Goal: Task Accomplishment & Management: Manage account settings

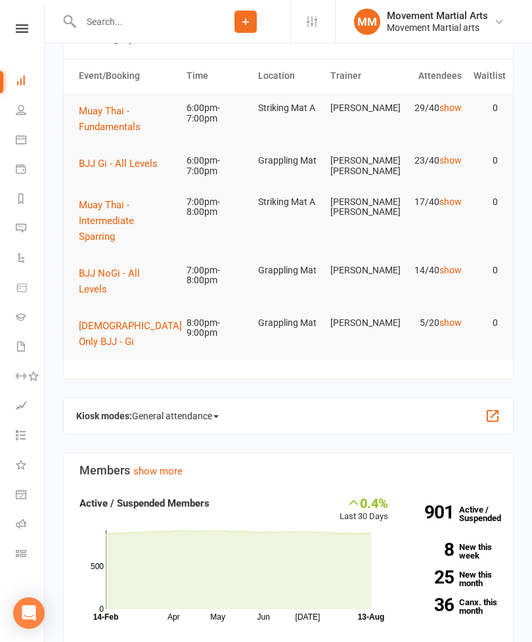
scroll to position [45, 0]
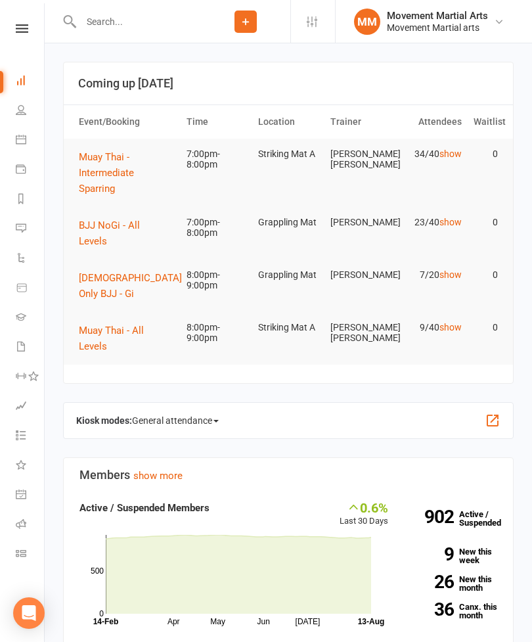
scroll to position [46, 0]
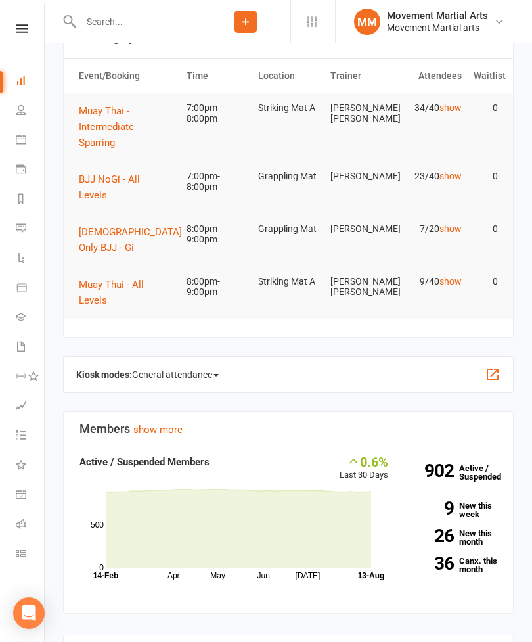
click at [140, 173] on span "BJJ NoGi - All Levels" at bounding box center [109, 187] width 61 height 28
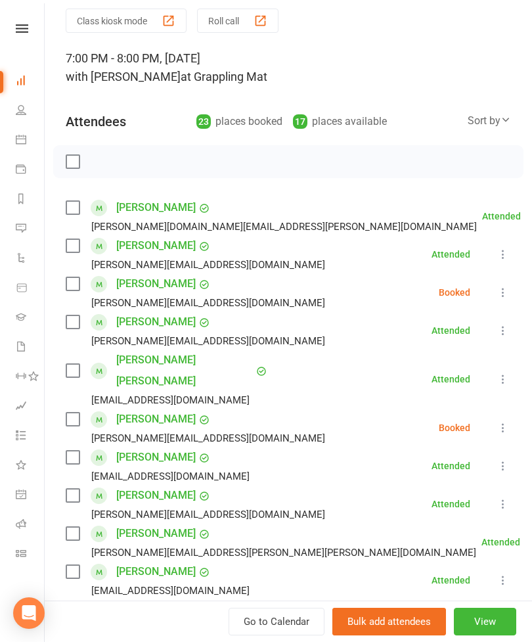
scroll to position [47, 0]
click at [68, 526] on label at bounding box center [72, 532] width 13 height 13
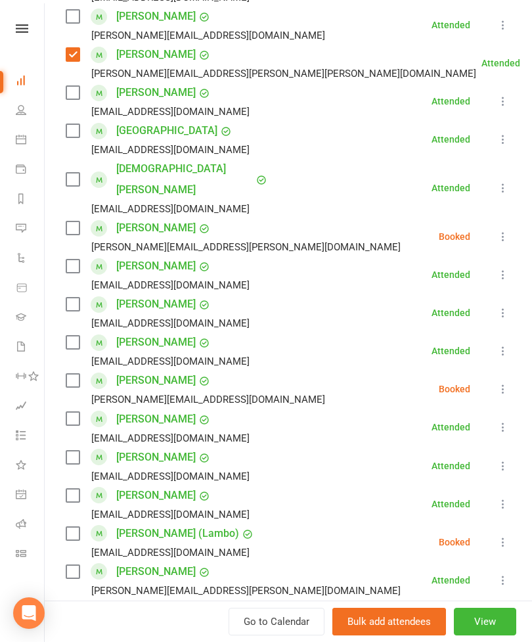
scroll to position [528, 0]
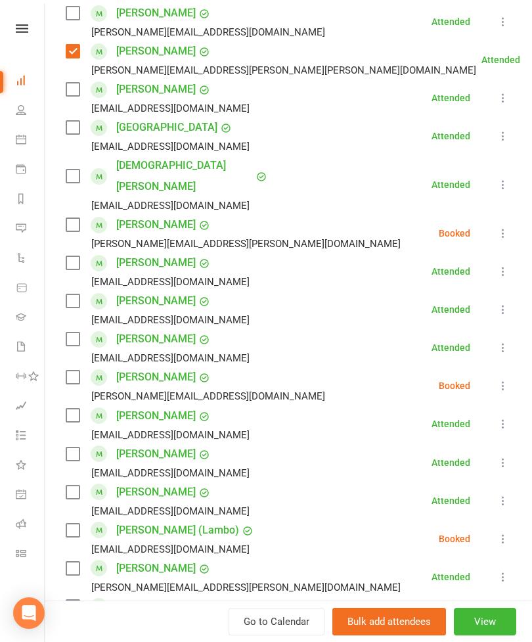
click at [76, 524] on label at bounding box center [72, 530] width 13 height 13
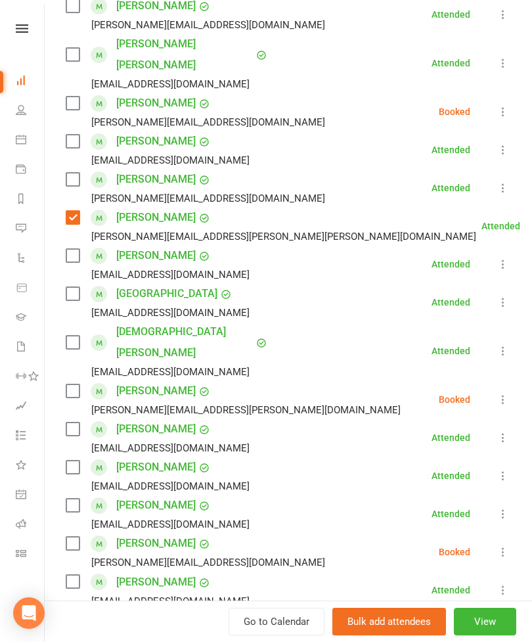
scroll to position [344, 0]
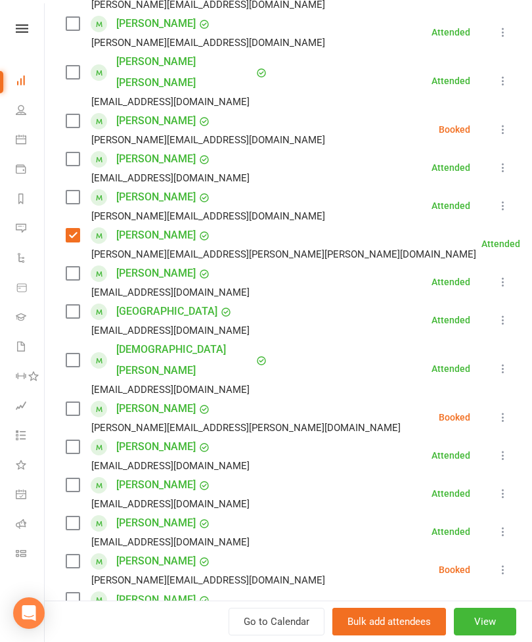
click at [78, 191] on label at bounding box center [72, 197] width 13 height 13
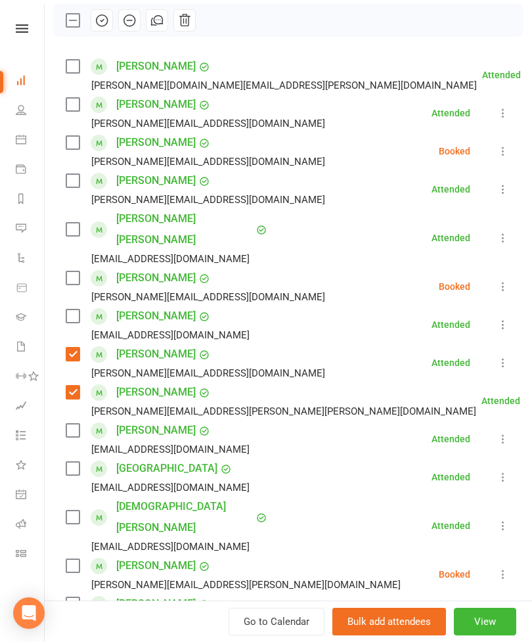
scroll to position [189, 0]
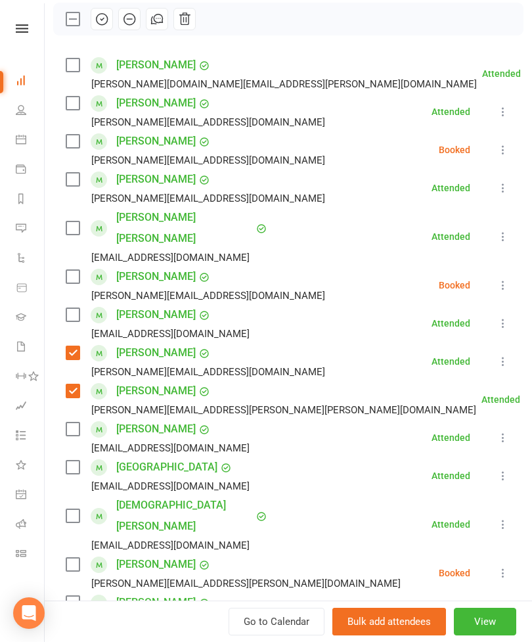
click at [74, 108] on label at bounding box center [72, 103] width 13 height 13
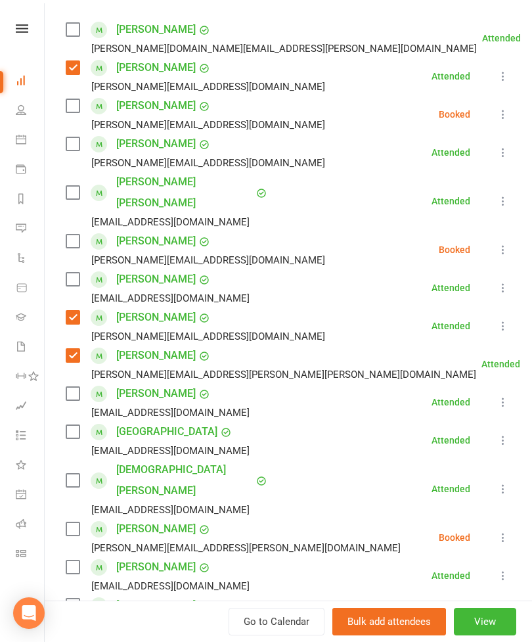
scroll to position [227, 0]
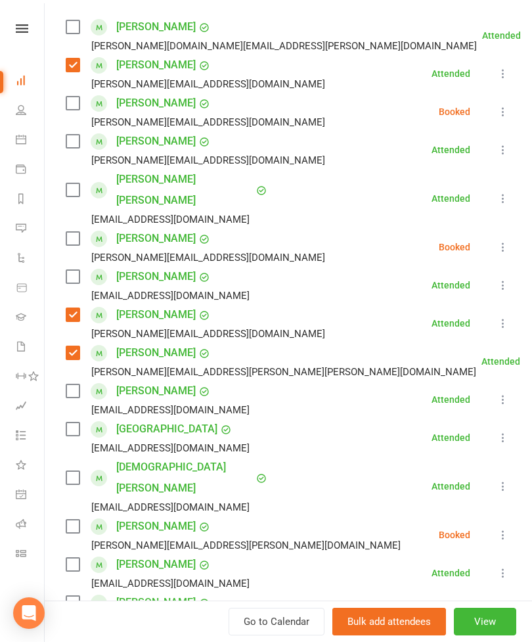
click at [72, 232] on label at bounding box center [72, 238] width 13 height 13
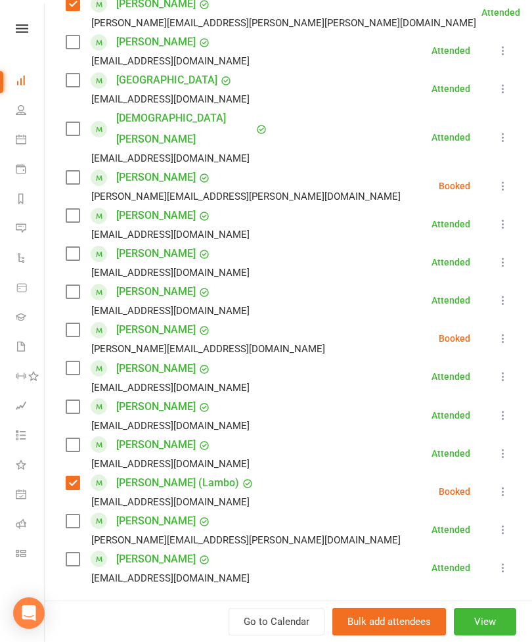
scroll to position [710, 0]
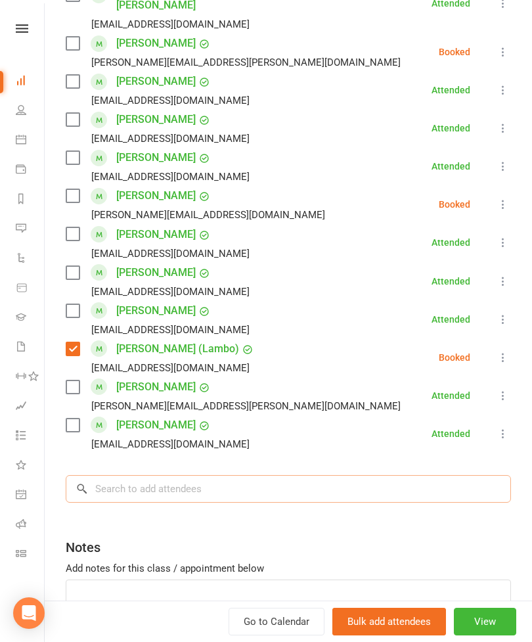
click at [204, 475] on input "search" at bounding box center [288, 489] width 445 height 28
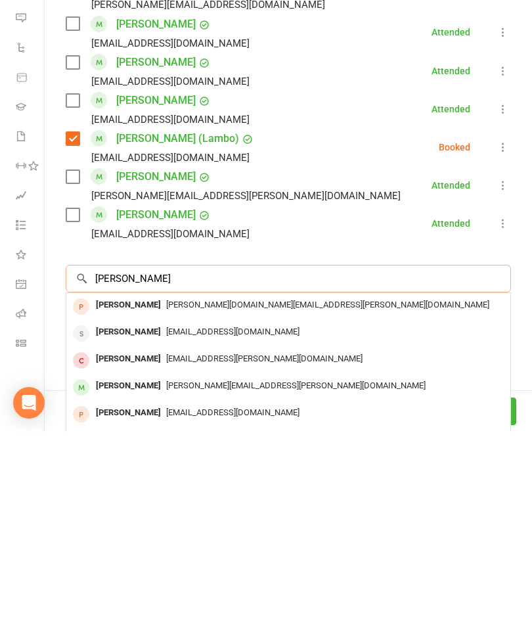
type input "[PERSON_NAME]"
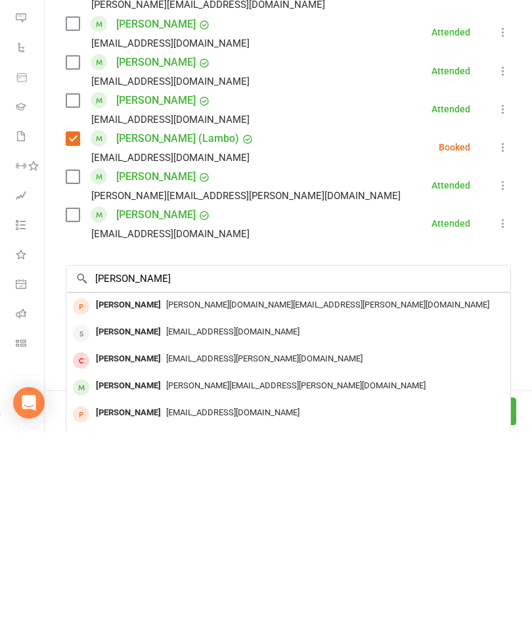
click at [156, 587] on div "[PERSON_NAME]" at bounding box center [129, 596] width 76 height 19
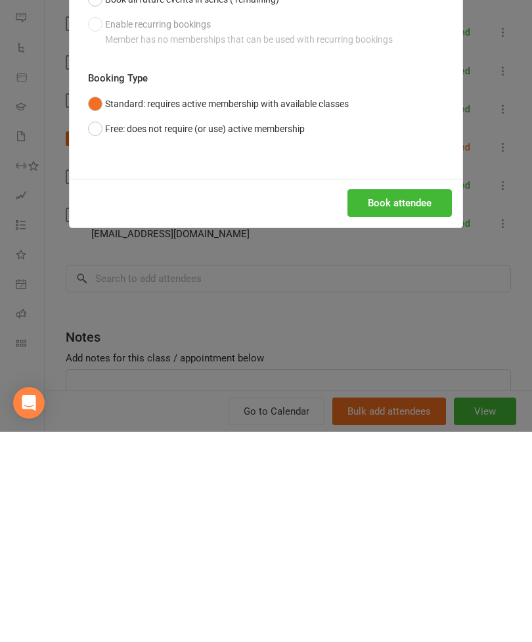
scroll to position [277, 0]
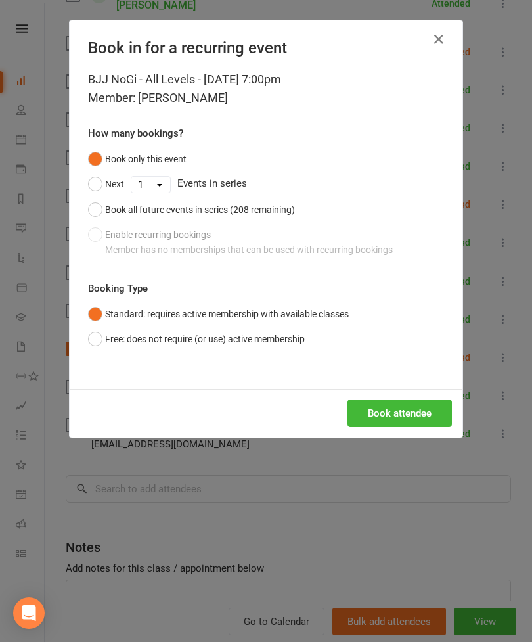
click at [449, 35] on button "button" at bounding box center [438, 39] width 21 height 21
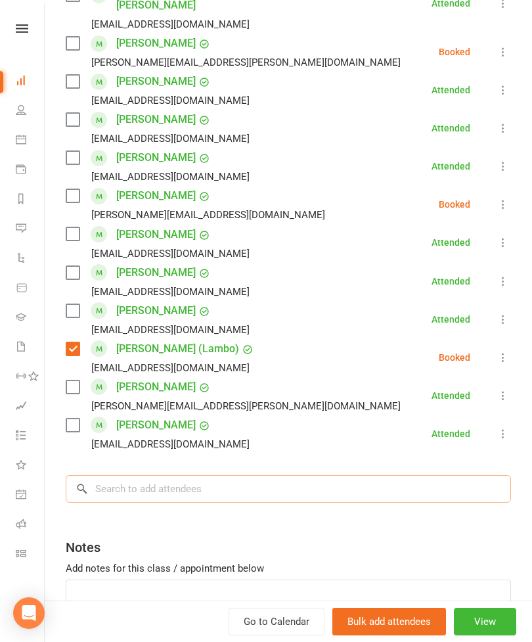
click at [215, 475] on input "search" at bounding box center [288, 489] width 445 height 28
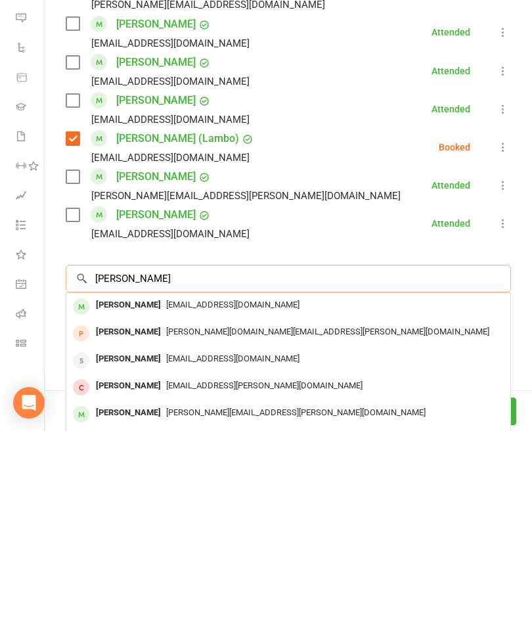
type input "[PERSON_NAME]"
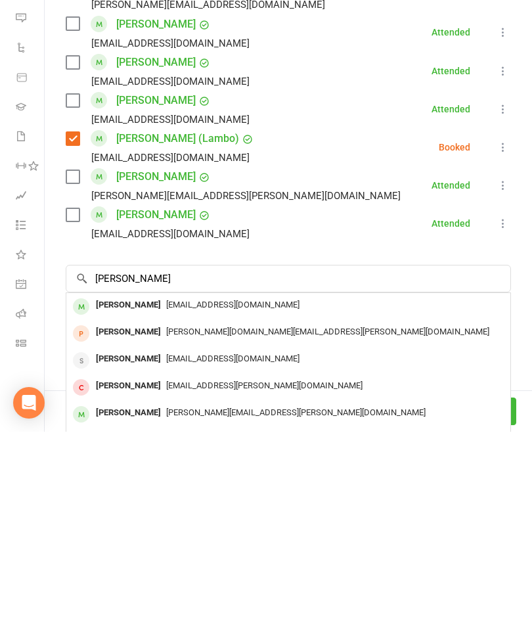
click at [197, 510] on span "[EMAIL_ADDRESS][DOMAIN_NAME]" at bounding box center [232, 515] width 133 height 10
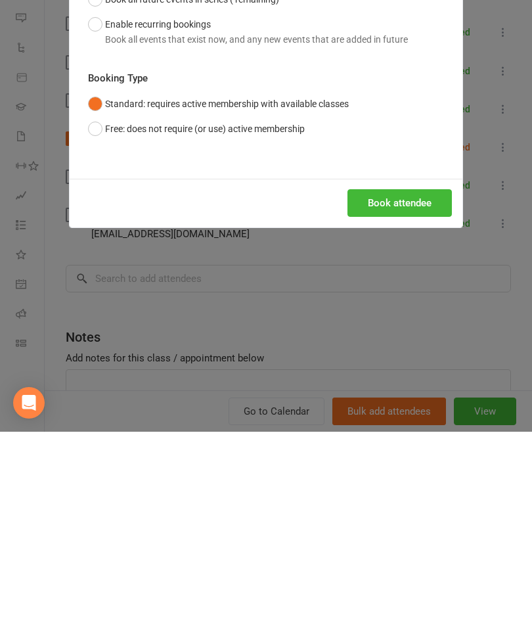
scroll to position [507, 0]
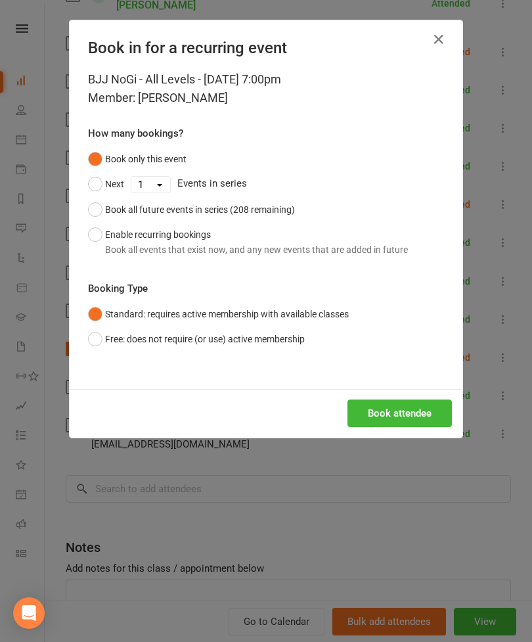
click at [390, 414] on button "Book attendee" at bounding box center [400, 413] width 104 height 28
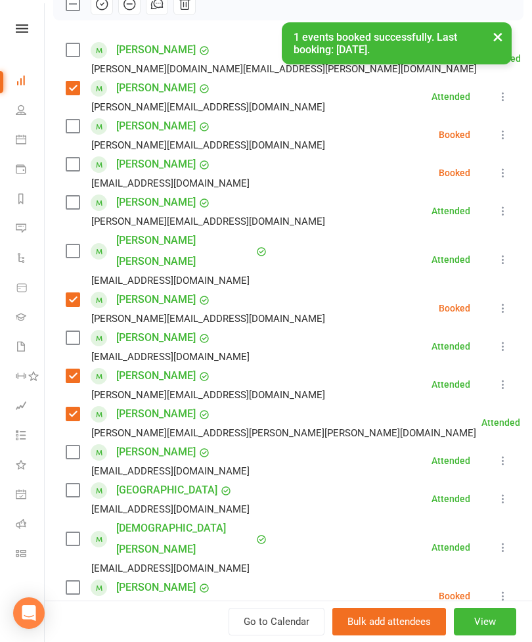
scroll to position [204, 0]
click at [68, 170] on label at bounding box center [72, 163] width 13 height 13
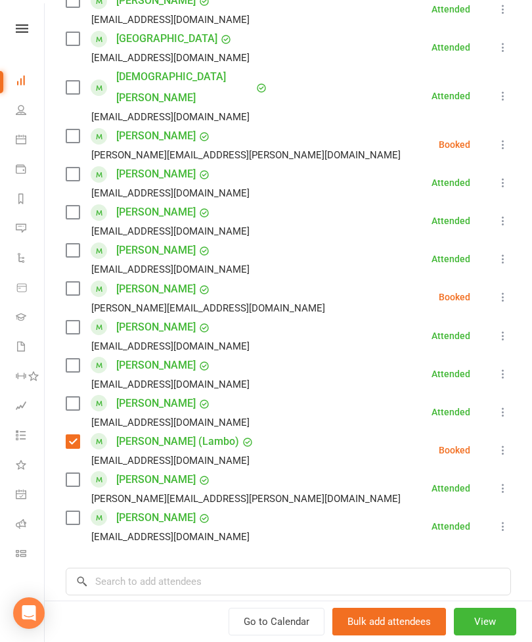
scroll to position [654, 0]
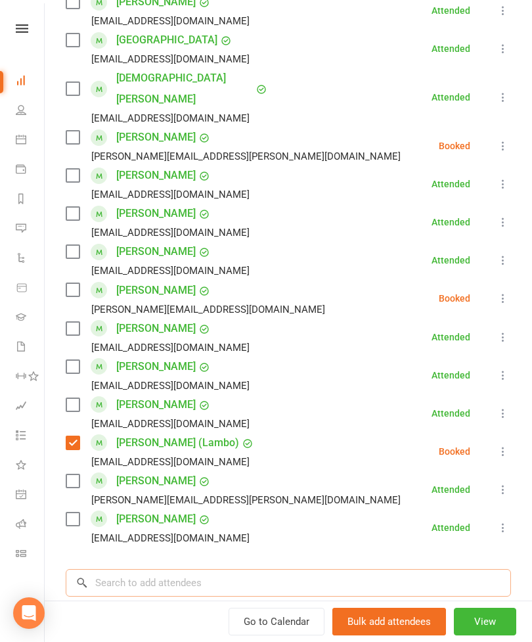
click at [208, 569] on input "search" at bounding box center [288, 583] width 445 height 28
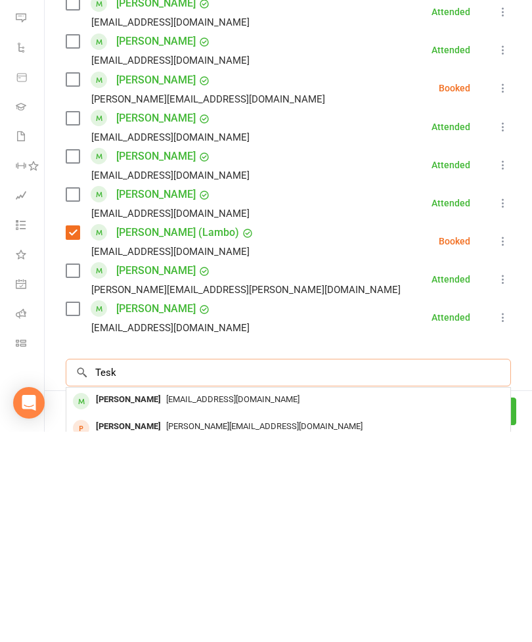
type input "Tesk"
click at [164, 600] on div "[PERSON_NAME]" at bounding box center [129, 609] width 76 height 19
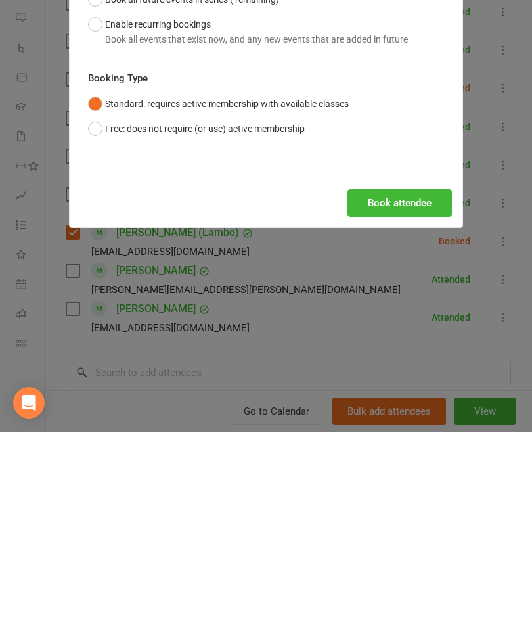
scroll to position [832, 0]
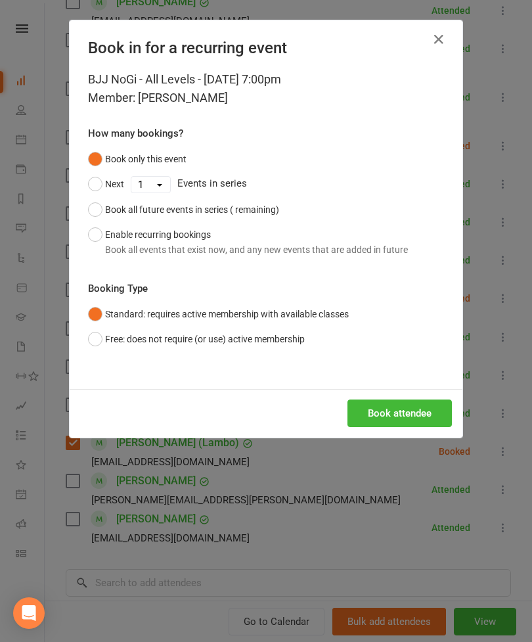
click at [390, 416] on button "Book attendee" at bounding box center [400, 413] width 104 height 28
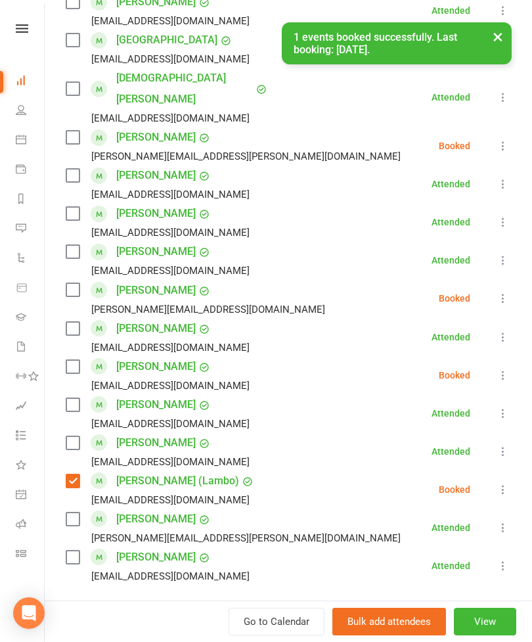
click at [72, 360] on label at bounding box center [72, 366] width 13 height 13
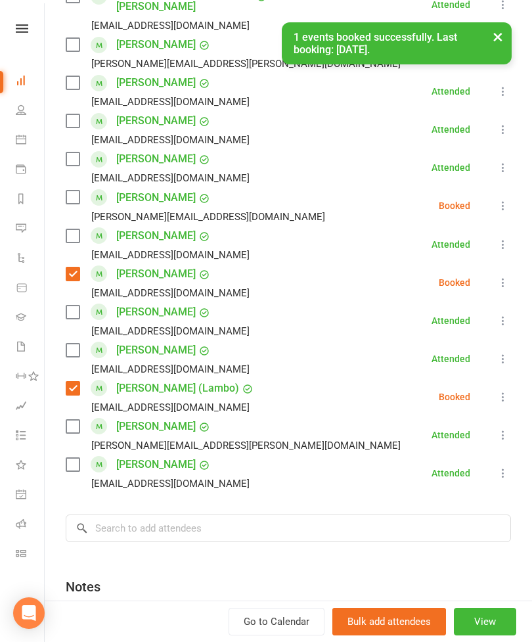
scroll to position [766, 0]
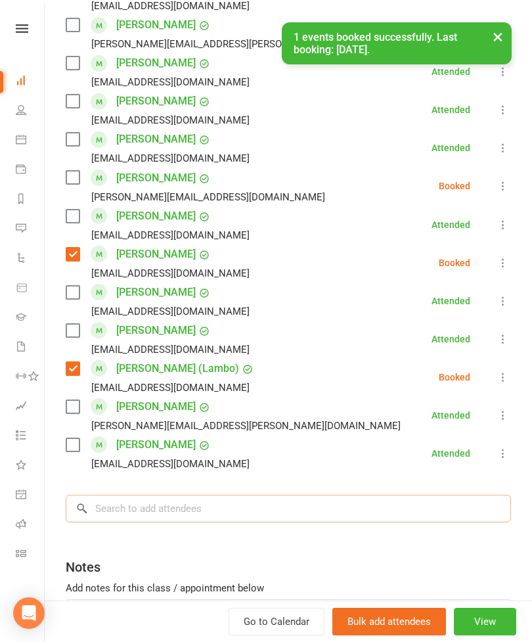
click at [173, 495] on input "search" at bounding box center [288, 509] width 445 height 28
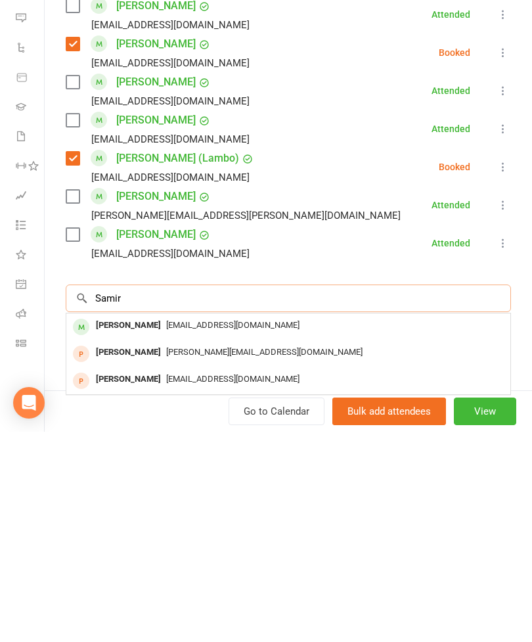
scroll to position [872, 0]
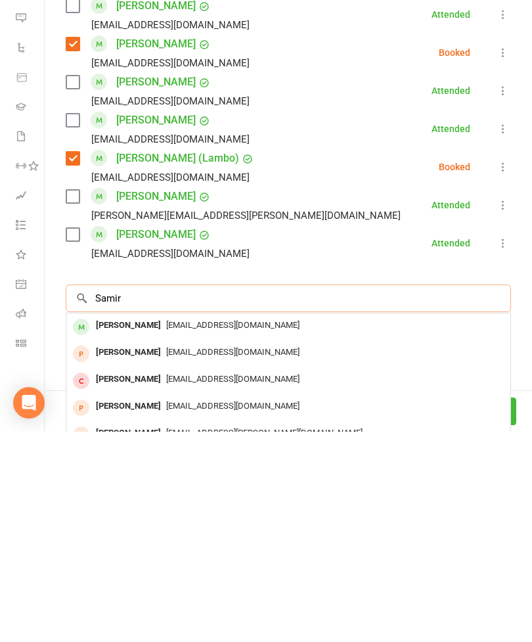
type input "Samir"
click at [156, 524] on div "[PERSON_NAME] [PERSON_NAME][EMAIL_ADDRESS][PERSON_NAME][DOMAIN_NAME]" at bounding box center [288, 537] width 444 height 27
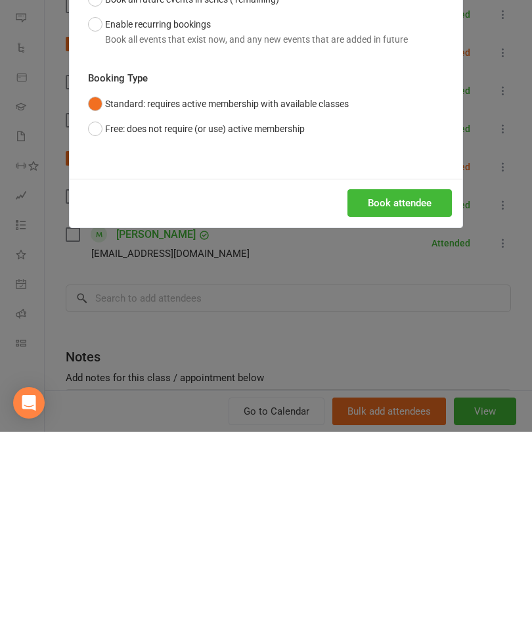
scroll to position [1082, 0]
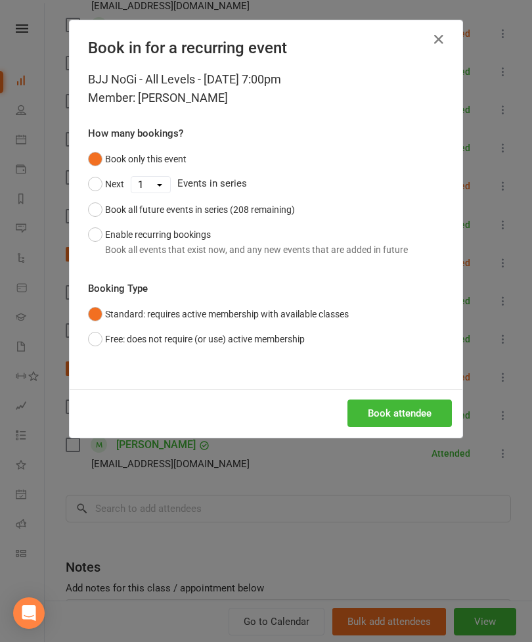
click at [401, 410] on button "Book attendee" at bounding box center [400, 413] width 104 height 28
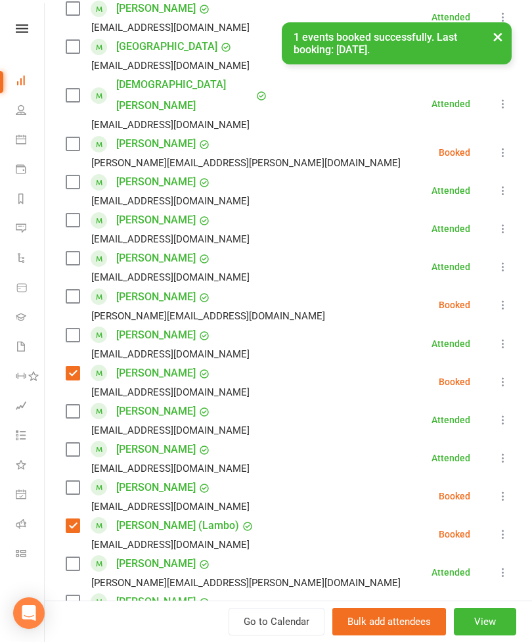
scroll to position [648, 0]
click at [74, 480] on label at bounding box center [72, 486] width 13 height 13
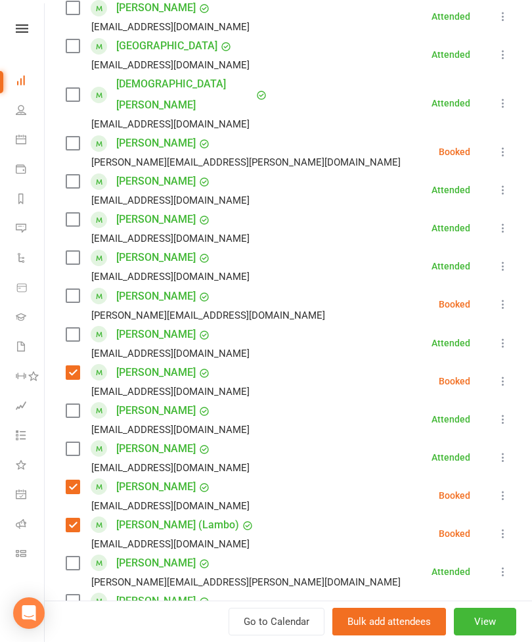
scroll to position [666, 0]
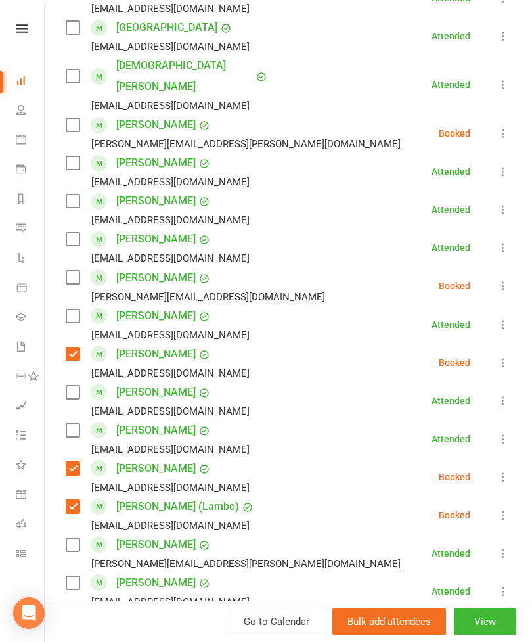
click at [77, 424] on label at bounding box center [72, 430] width 13 height 13
click at [74, 194] on label at bounding box center [72, 200] width 13 height 13
click at [72, 156] on label at bounding box center [72, 162] width 13 height 13
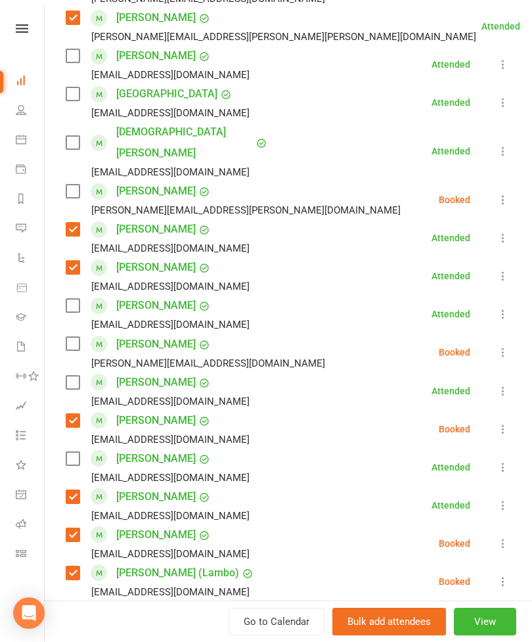
click at [74, 376] on label at bounding box center [72, 382] width 13 height 13
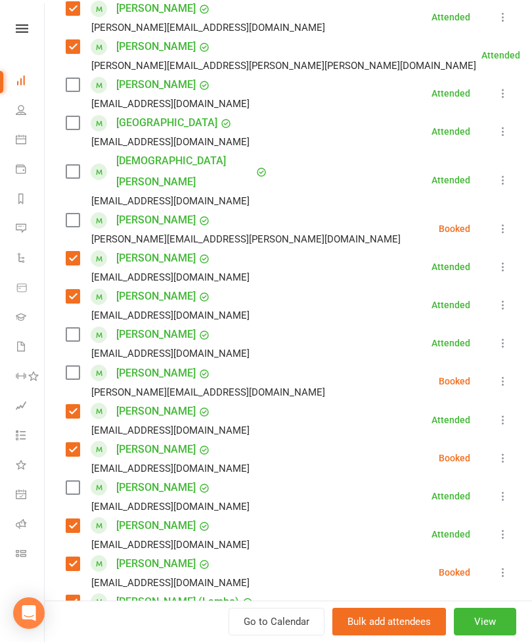
scroll to position [558, 0]
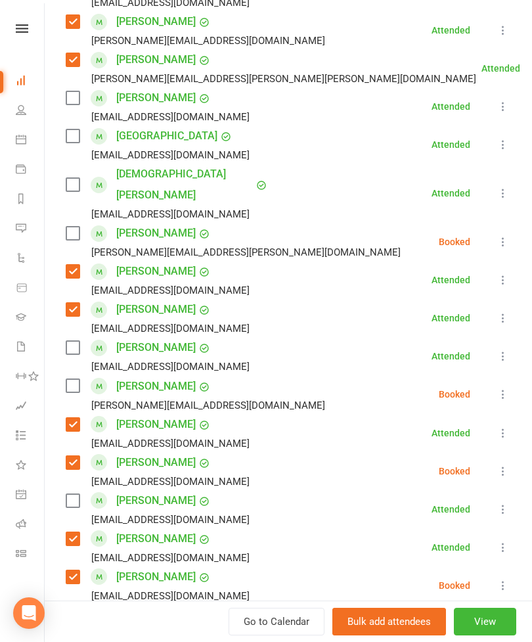
click at [78, 227] on label at bounding box center [72, 233] width 13 height 13
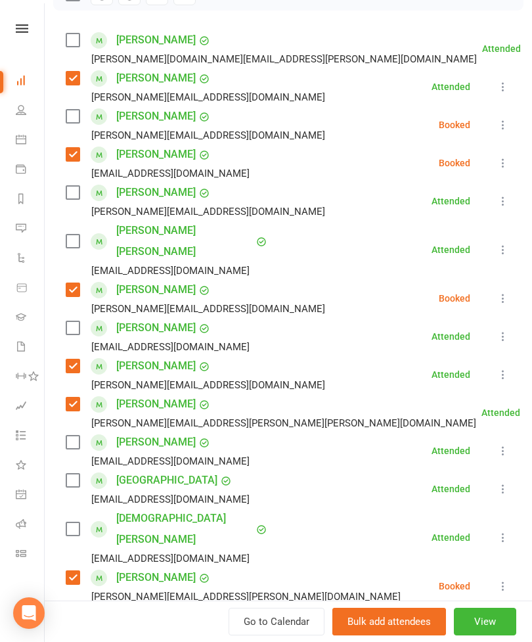
scroll to position [192, 0]
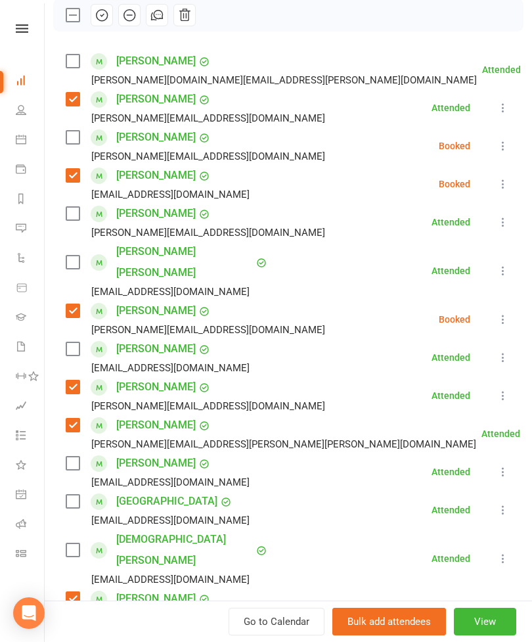
click at [72, 68] on label at bounding box center [72, 61] width 13 height 13
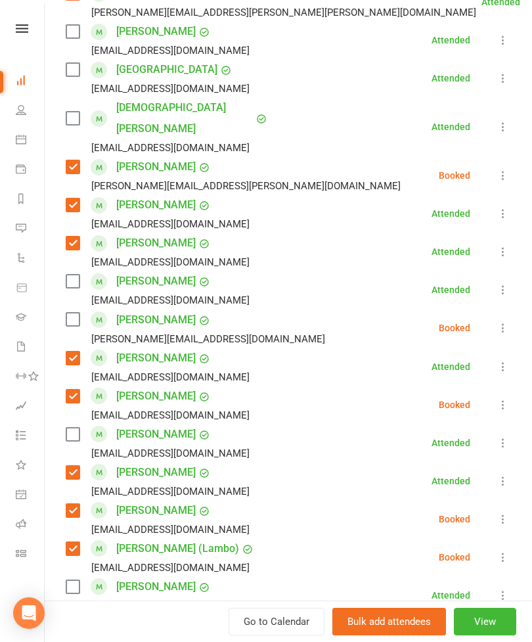
scroll to position [753, 0]
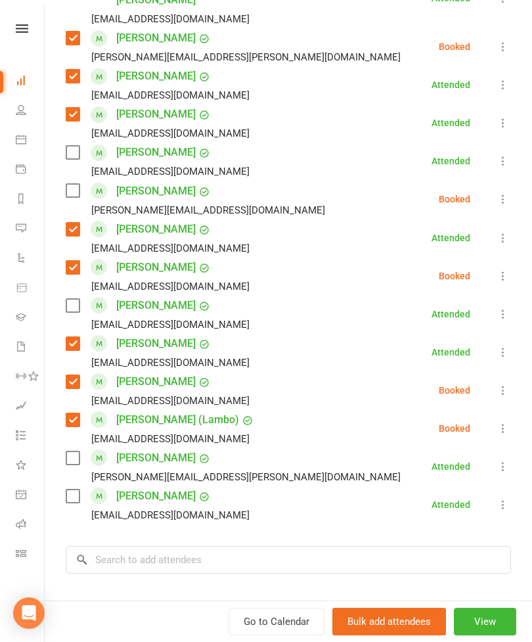
click at [79, 489] on label at bounding box center [72, 495] width 13 height 13
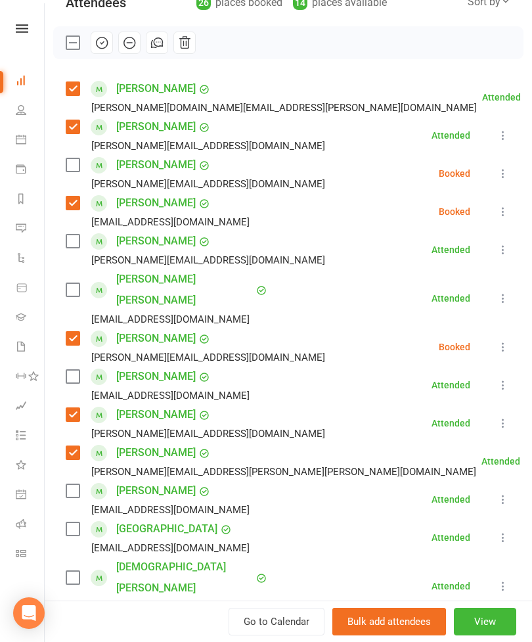
scroll to position [156, 0]
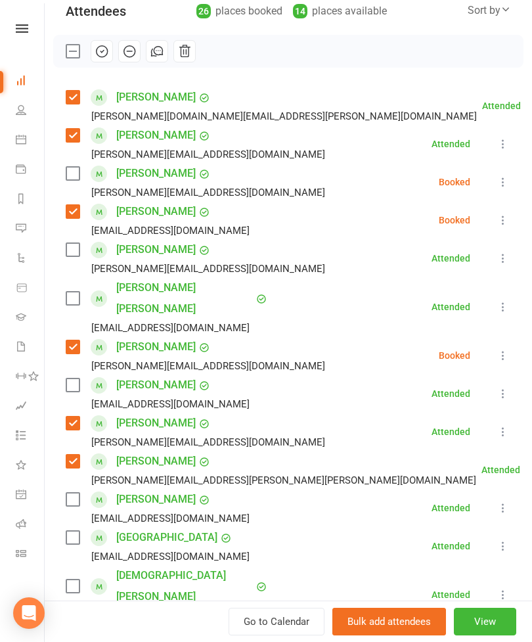
click at [78, 378] on label at bounding box center [72, 384] width 13 height 13
click at [72, 292] on label at bounding box center [72, 298] width 13 height 13
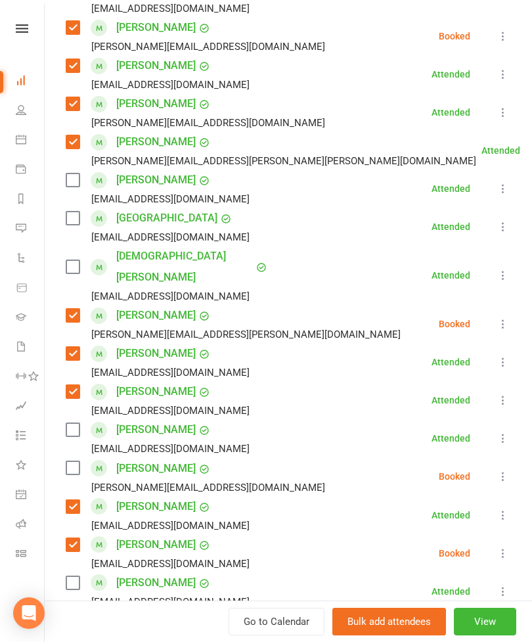
scroll to position [476, 0]
click at [79, 422] on label at bounding box center [72, 428] width 13 height 13
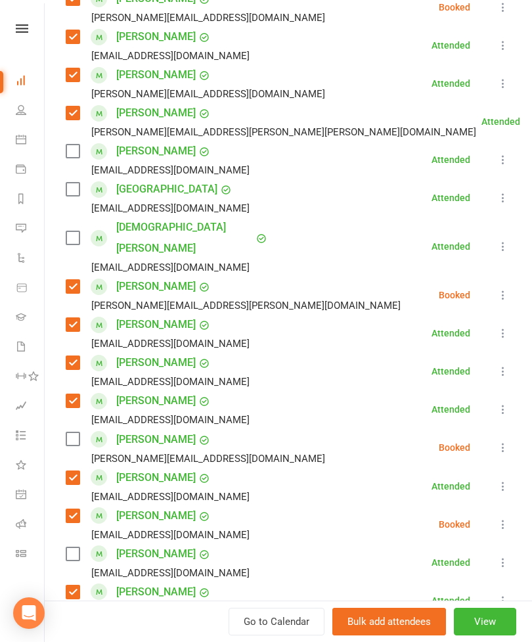
scroll to position [502, 0]
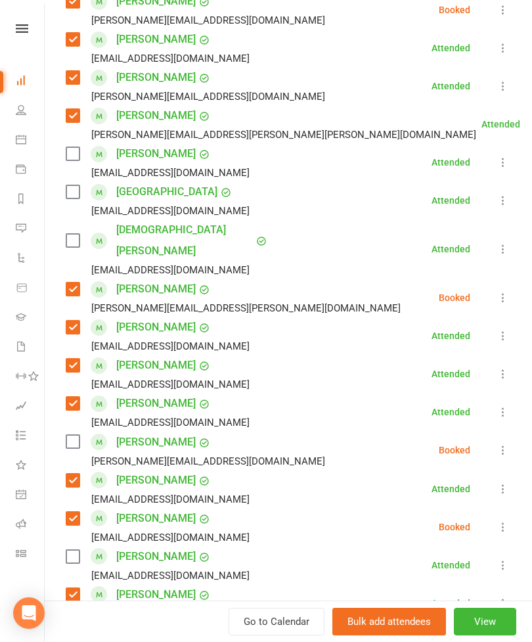
click at [73, 147] on label at bounding box center [72, 153] width 13 height 13
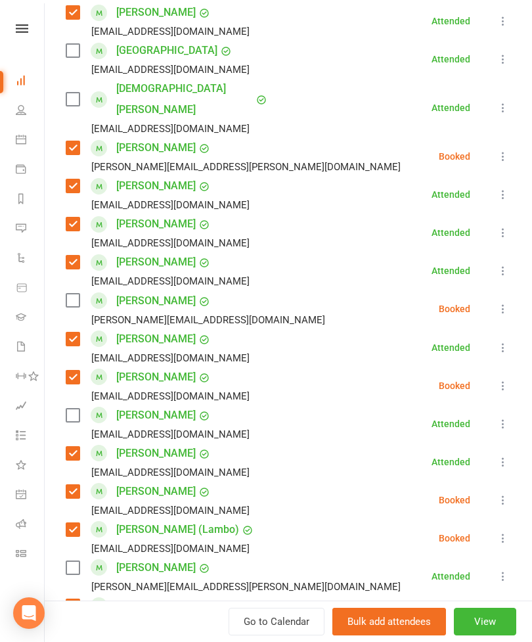
scroll to position [735, 0]
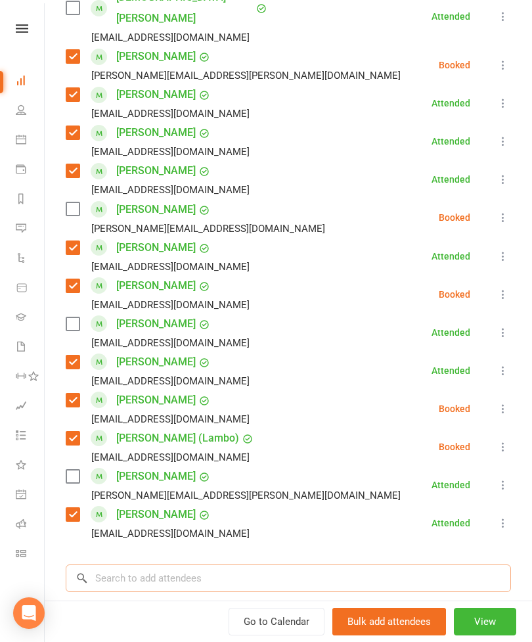
click at [128, 564] on input "search" at bounding box center [288, 578] width 445 height 28
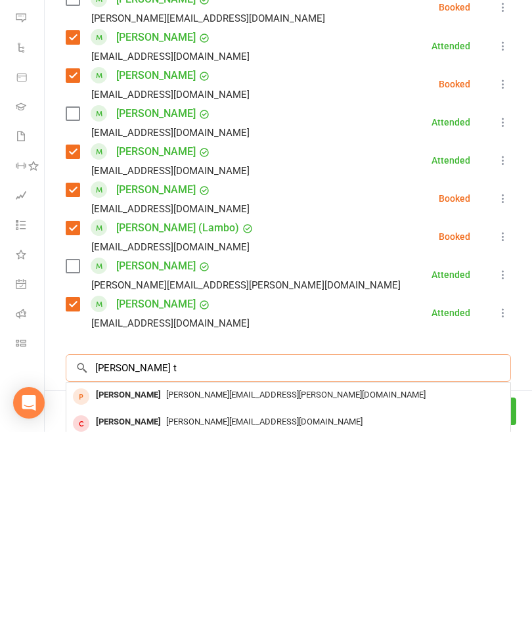
type input "[PERSON_NAME] t"
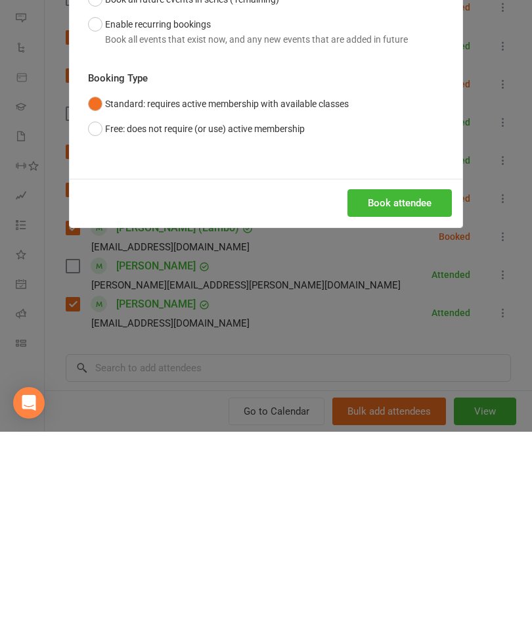
scroll to position [1402, 0]
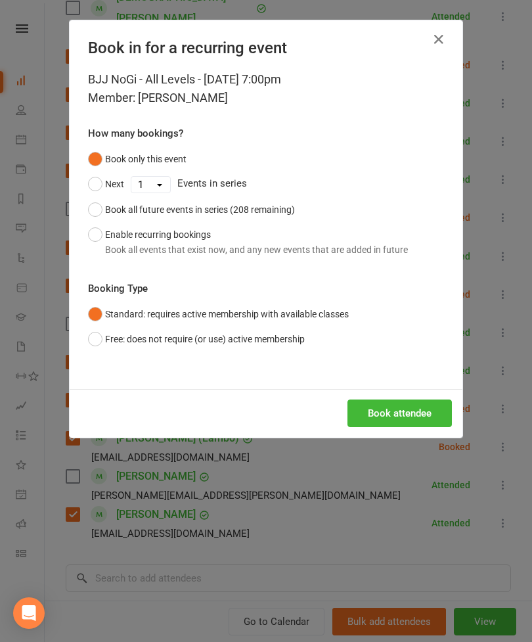
click at [399, 433] on div "Book attendee" at bounding box center [266, 413] width 393 height 49
click at [411, 413] on button "Book attendee" at bounding box center [400, 413] width 104 height 28
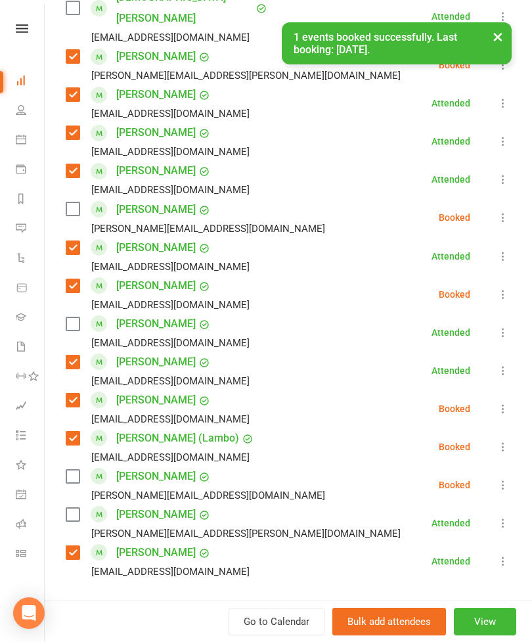
click at [67, 470] on label at bounding box center [72, 476] width 13 height 13
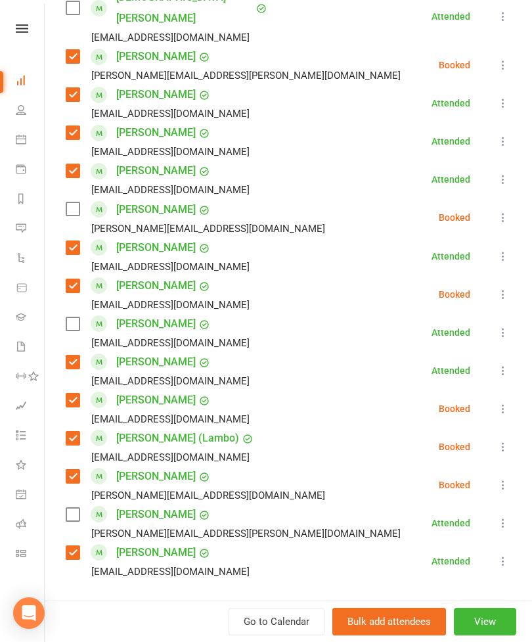
click at [70, 508] on label at bounding box center [72, 514] width 13 height 13
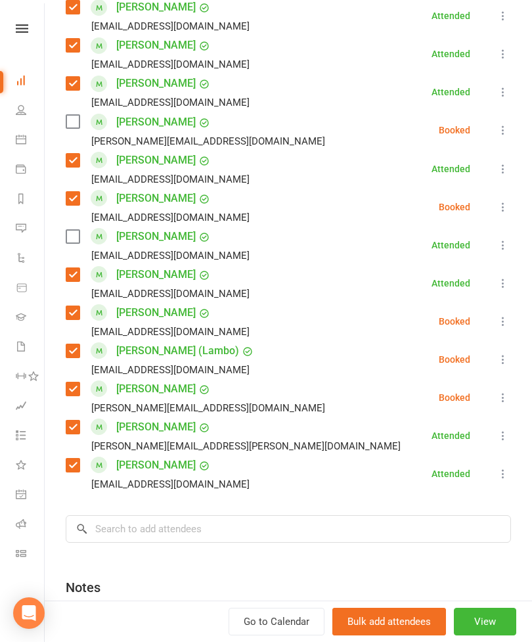
scroll to position [853, 0]
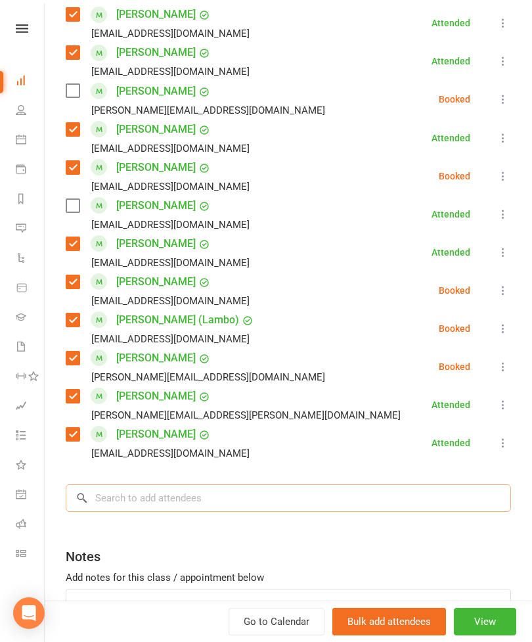
click at [258, 484] on input "search" at bounding box center [288, 498] width 445 height 28
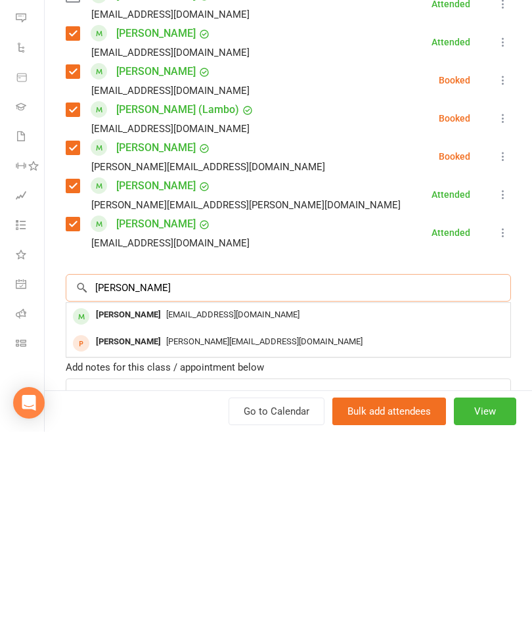
type input "[PERSON_NAME]"
click at [182, 516] on div "[EMAIL_ADDRESS][DOMAIN_NAME]" at bounding box center [289, 525] width 434 height 19
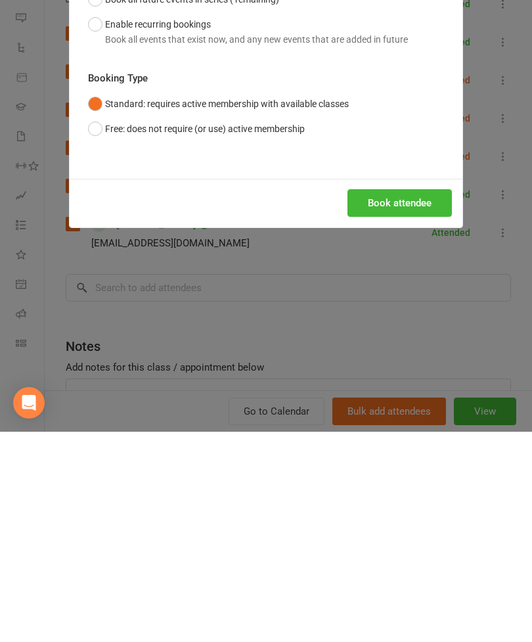
scroll to position [1478, 0]
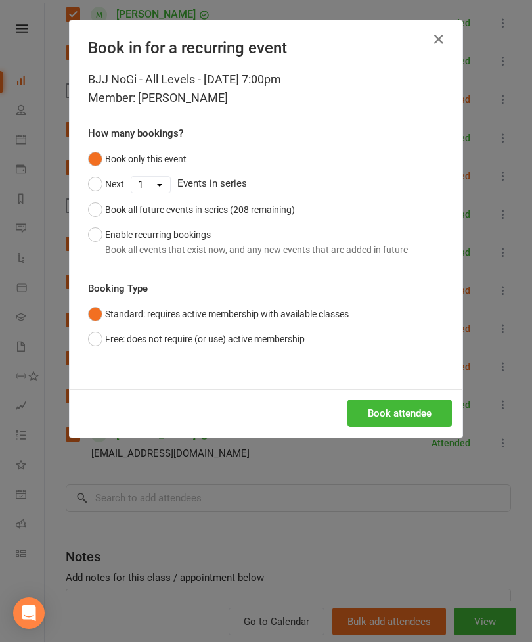
click at [403, 424] on button "Book attendee" at bounding box center [400, 413] width 104 height 28
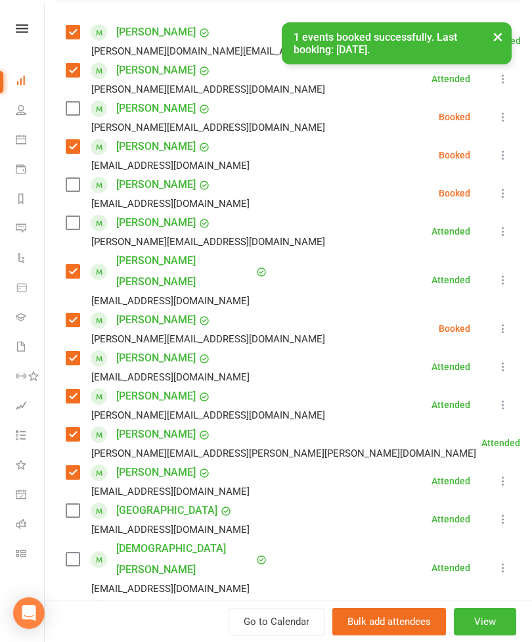
scroll to position [222, 0]
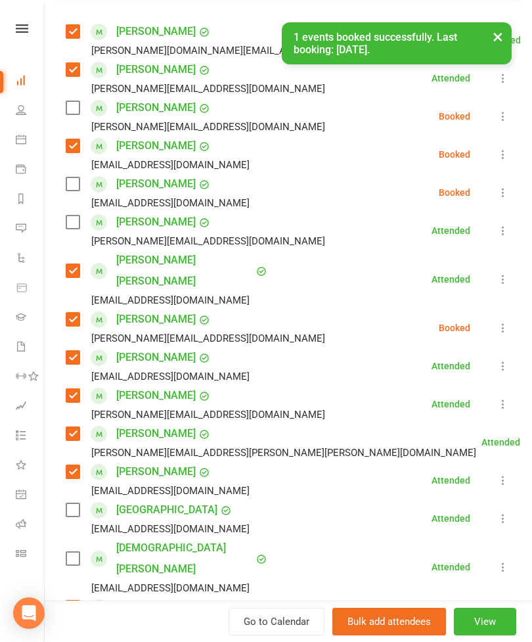
click at [67, 194] on div "[PERSON_NAME] [EMAIL_ADDRESS][DOMAIN_NAME]" at bounding box center [160, 192] width 189 height 38
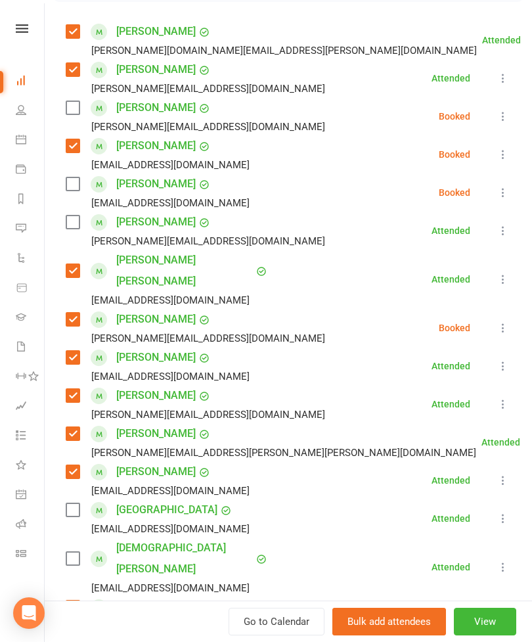
click at [68, 189] on label at bounding box center [72, 183] width 13 height 13
click at [499, 123] on icon at bounding box center [503, 116] width 13 height 13
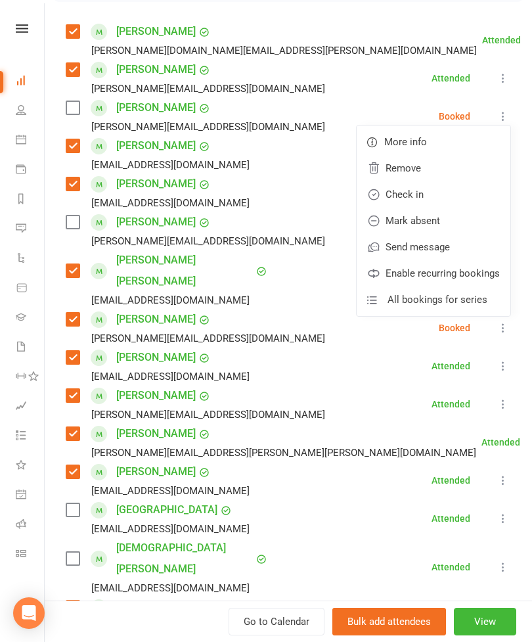
click at [431, 167] on link "Remove" at bounding box center [434, 168] width 154 height 26
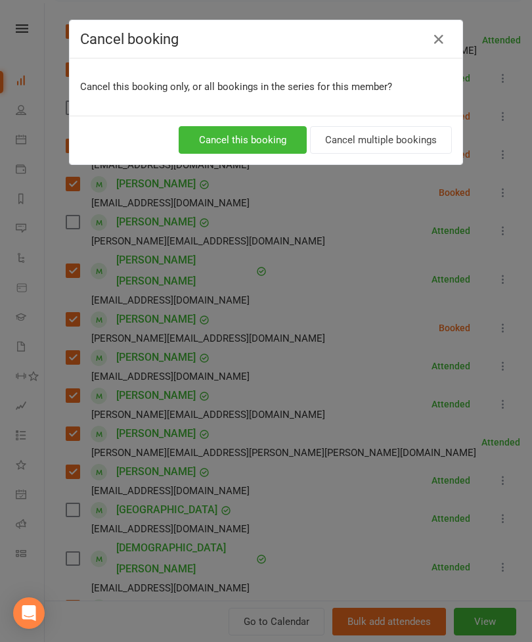
click at [269, 133] on button "Cancel this booking" at bounding box center [243, 140] width 128 height 28
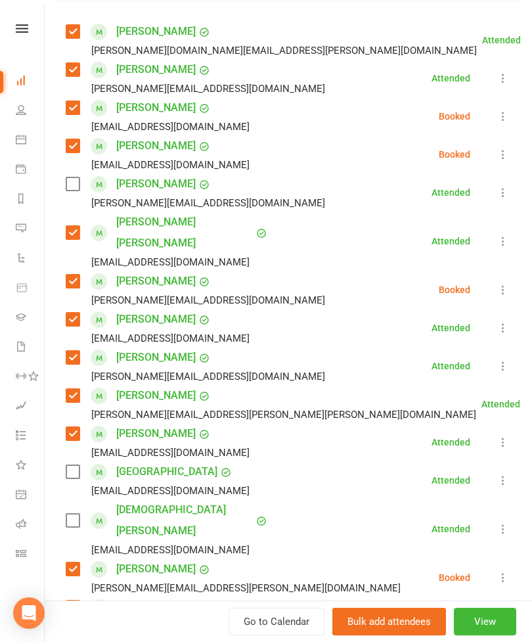
click at [500, 200] on button at bounding box center [503, 193] width 16 height 16
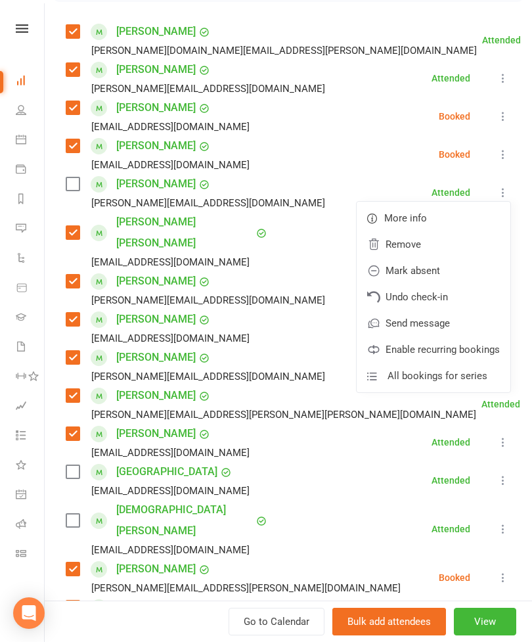
click at [412, 245] on link "Remove" at bounding box center [434, 244] width 154 height 26
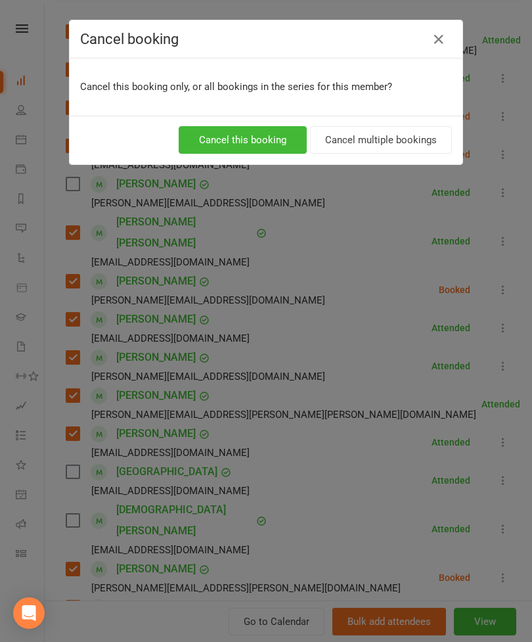
click at [271, 126] on button "Cancel this booking" at bounding box center [243, 140] width 128 height 28
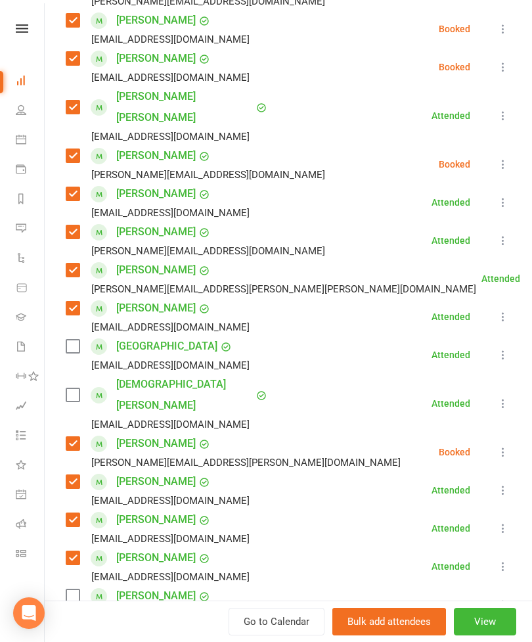
scroll to position [311, 0]
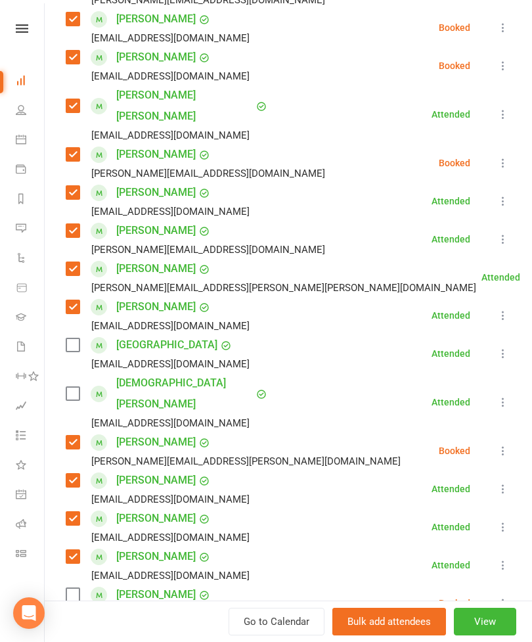
click at [79, 338] on label at bounding box center [72, 344] width 13 height 13
click at [75, 387] on label at bounding box center [72, 393] width 13 height 13
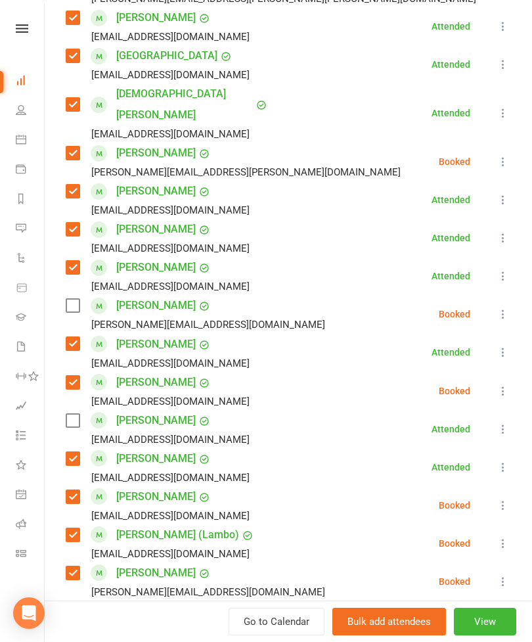
scroll to position [600, 0]
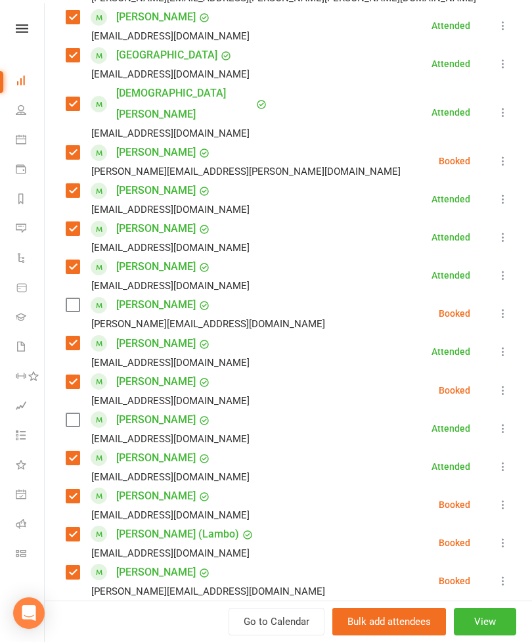
click at [74, 413] on label at bounding box center [72, 419] width 13 height 13
click at [75, 298] on label at bounding box center [72, 304] width 13 height 13
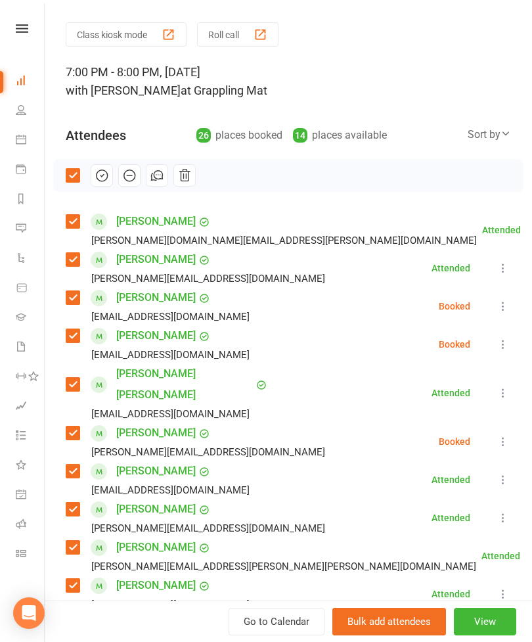
scroll to position [18, 0]
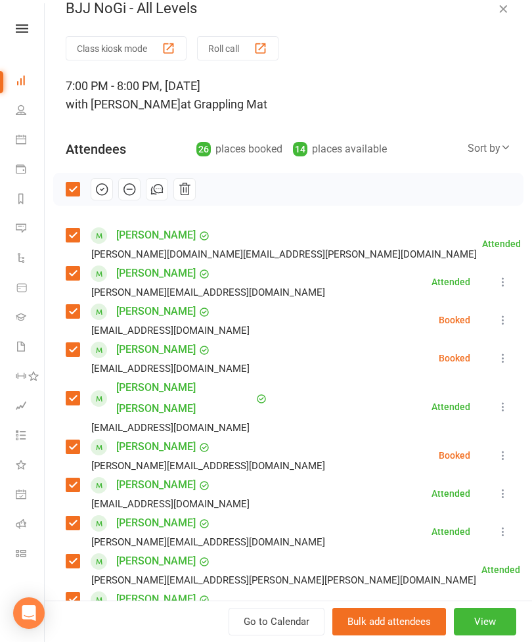
click at [103, 192] on icon "button" at bounding box center [102, 189] width 14 height 14
click at [505, 1] on button "button" at bounding box center [503, 9] width 16 height 16
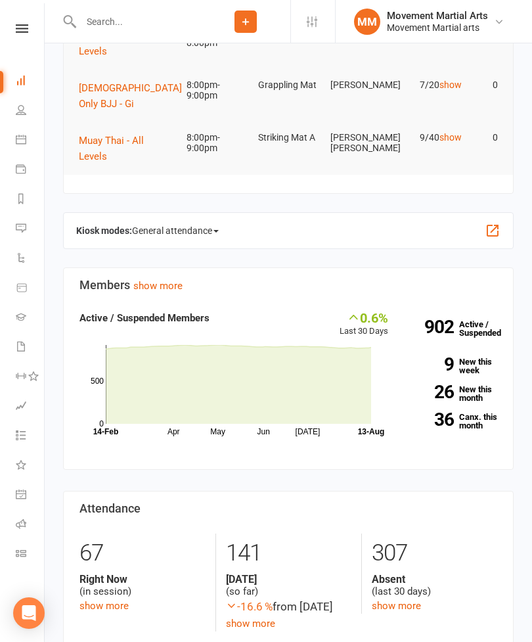
scroll to position [0, 0]
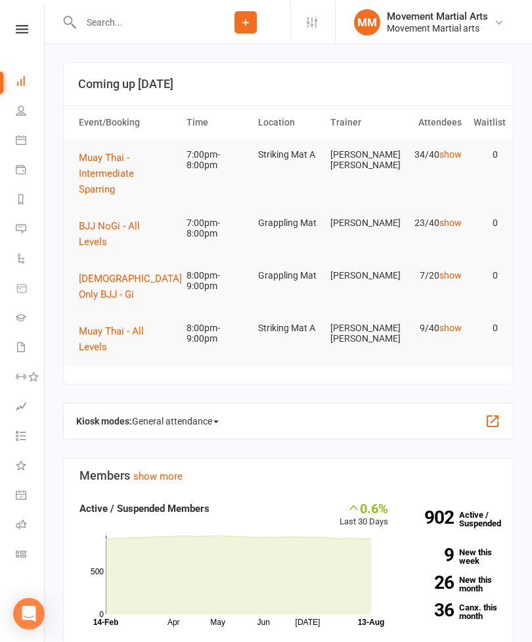
click at [134, 176] on span "Muay Thai - Intermediate Sparring" at bounding box center [106, 172] width 55 height 43
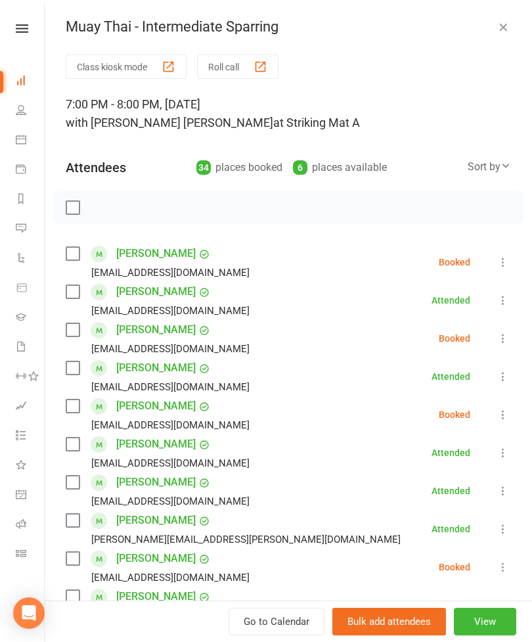
click at [74, 336] on label at bounding box center [72, 329] width 13 height 13
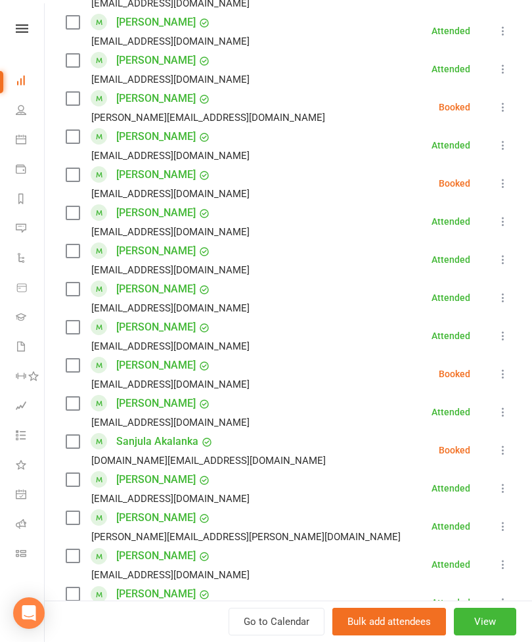
scroll to position [1092, 0]
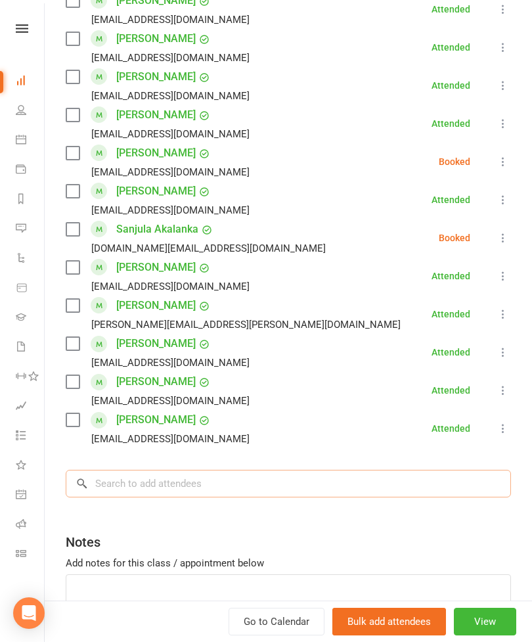
click at [278, 497] on input "search" at bounding box center [288, 484] width 445 height 28
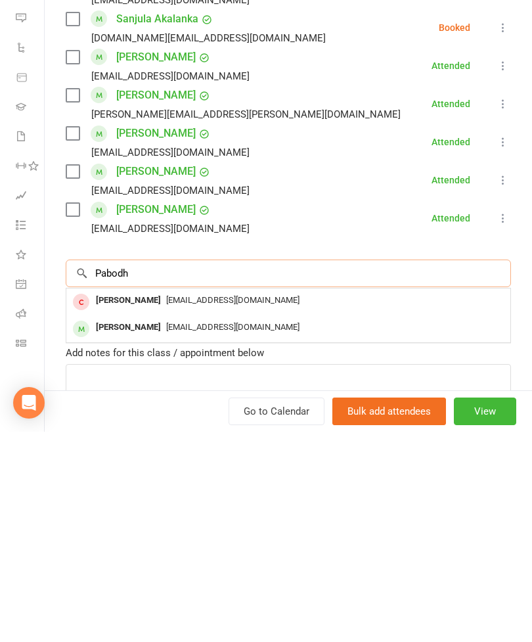
type input "Pabodh"
click at [193, 532] on span "[EMAIL_ADDRESS][DOMAIN_NAME]" at bounding box center [232, 537] width 133 height 10
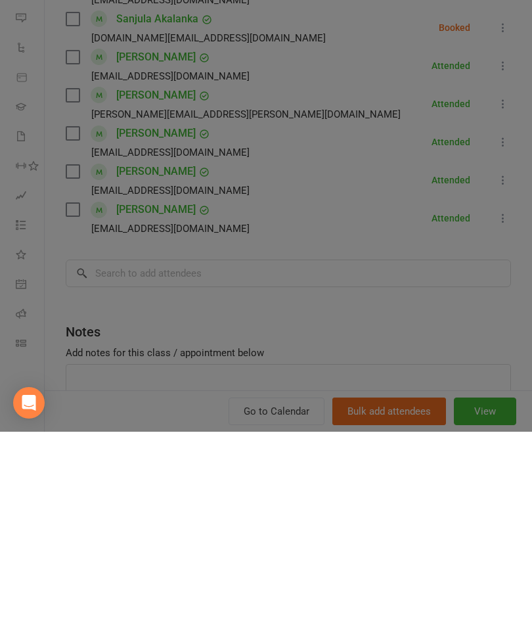
scroll to position [268, 0]
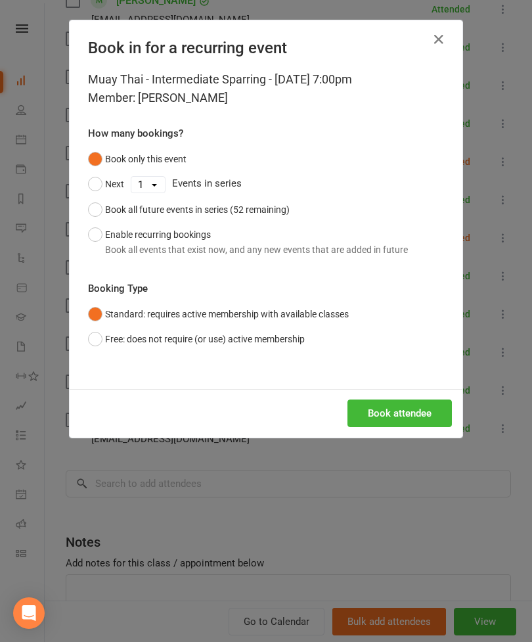
click at [414, 419] on button "Book attendee" at bounding box center [400, 413] width 104 height 28
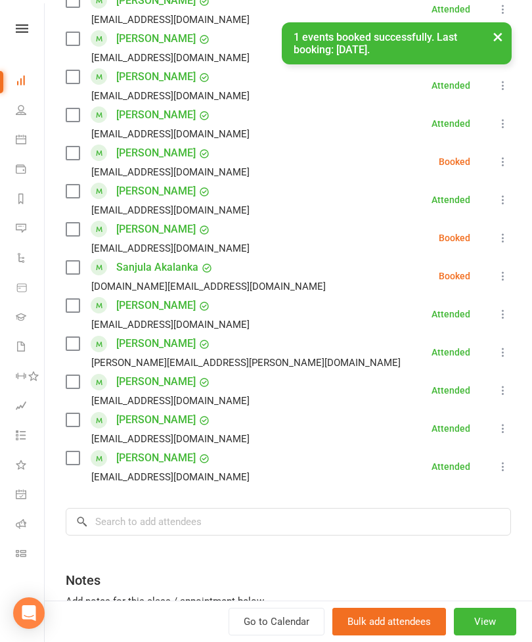
click at [78, 229] on label at bounding box center [72, 229] width 13 height 13
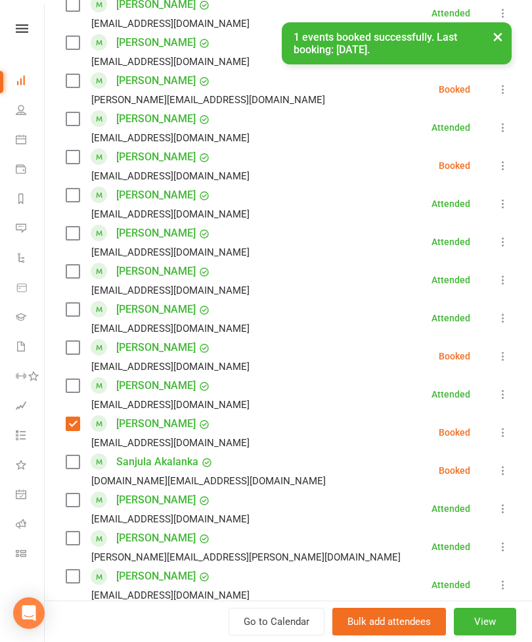
scroll to position [725, 0]
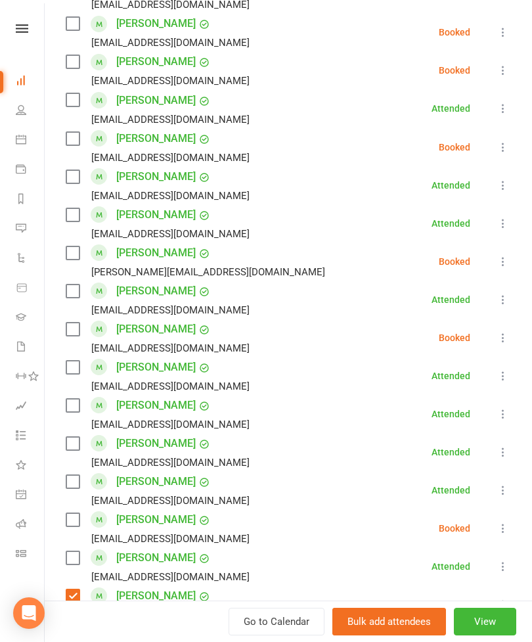
click at [76, 438] on label at bounding box center [72, 443] width 13 height 13
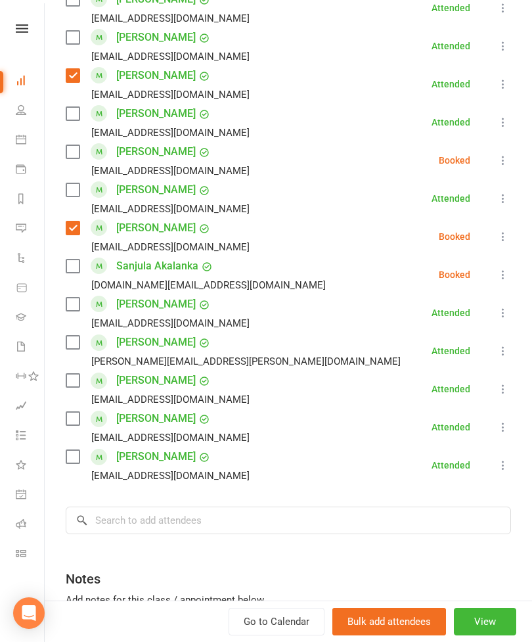
scroll to position [1178, 0]
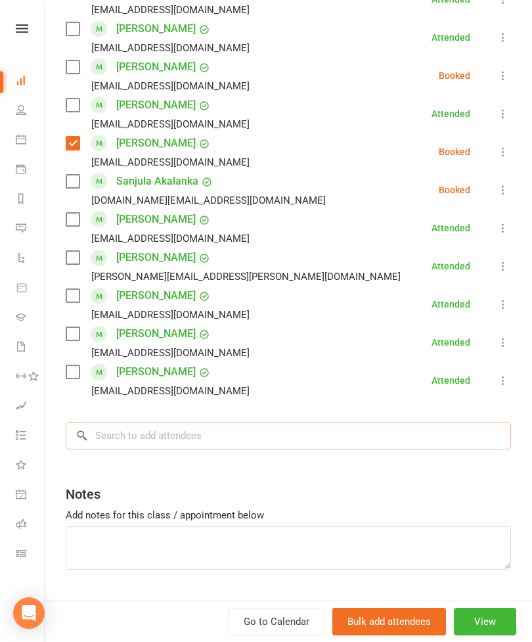
click at [227, 426] on input "search" at bounding box center [288, 436] width 445 height 28
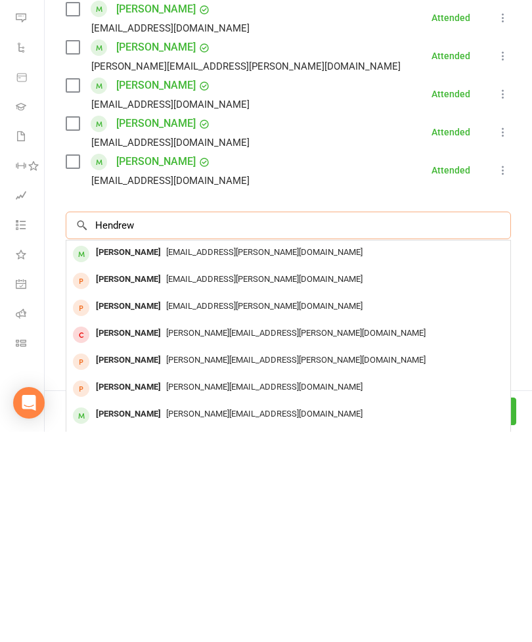
type input "Hendrew"
click at [182, 453] on div "[EMAIL_ADDRESS][PERSON_NAME][DOMAIN_NAME]" at bounding box center [289, 462] width 434 height 19
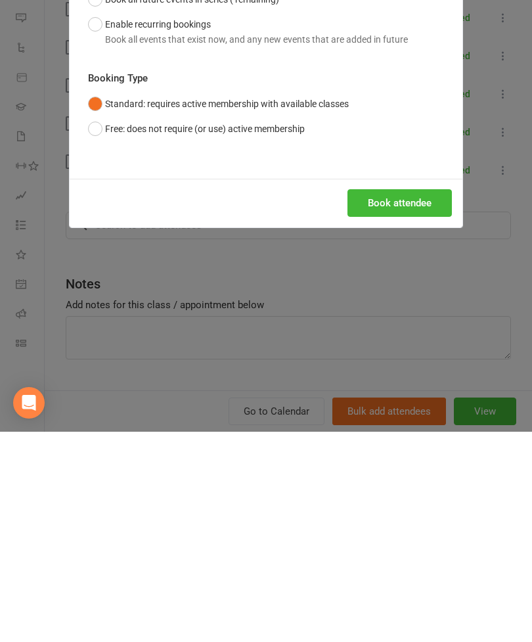
scroll to position [488, 0]
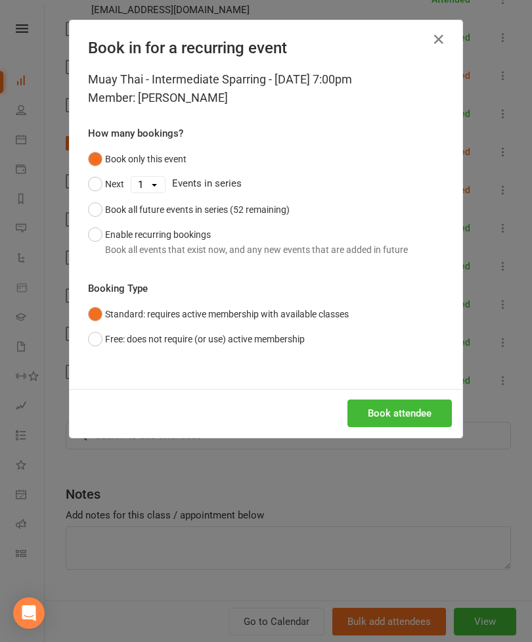
click at [413, 418] on button "Book attendee" at bounding box center [400, 413] width 104 height 28
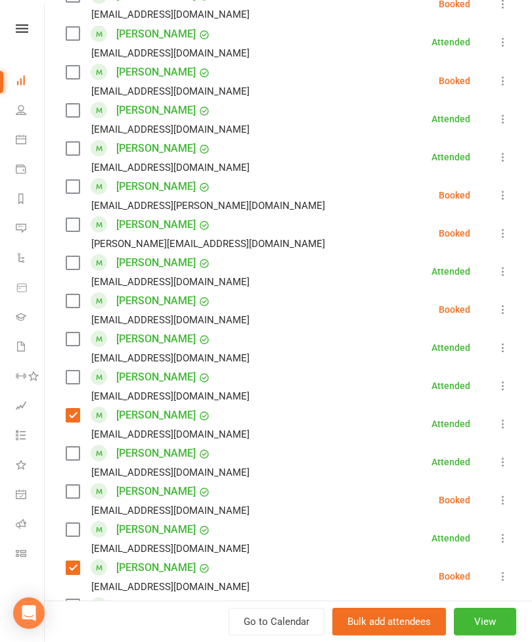
scroll to position [716, 0]
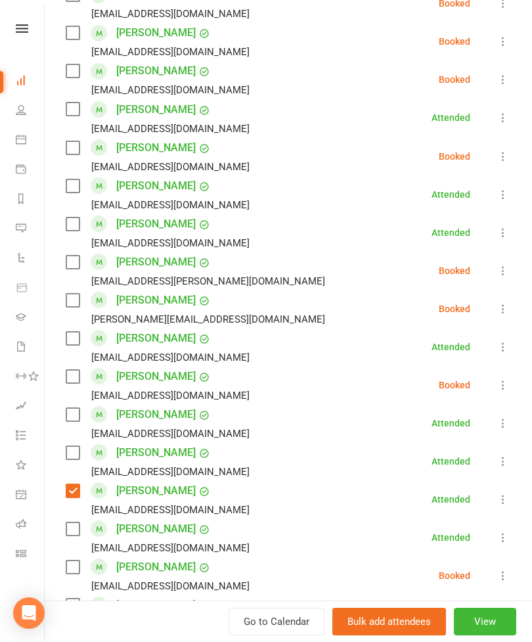
click at [73, 262] on label at bounding box center [72, 262] width 13 height 13
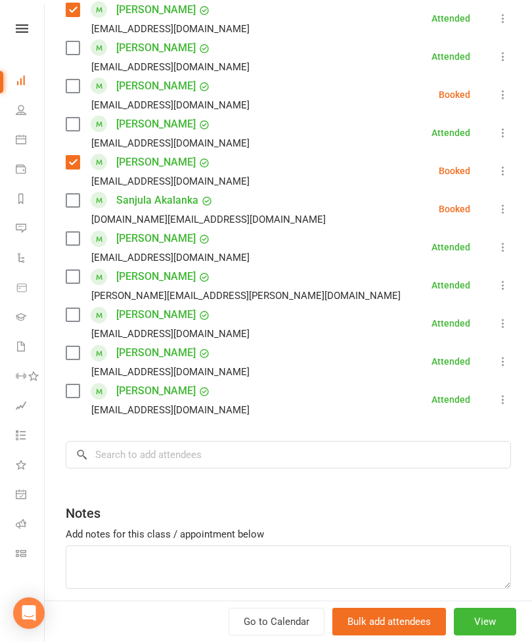
scroll to position [1199, 0]
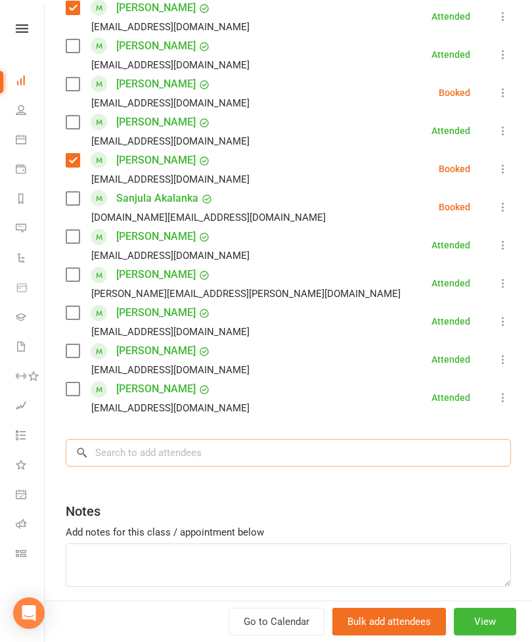
click at [284, 455] on input "search" at bounding box center [288, 453] width 445 height 28
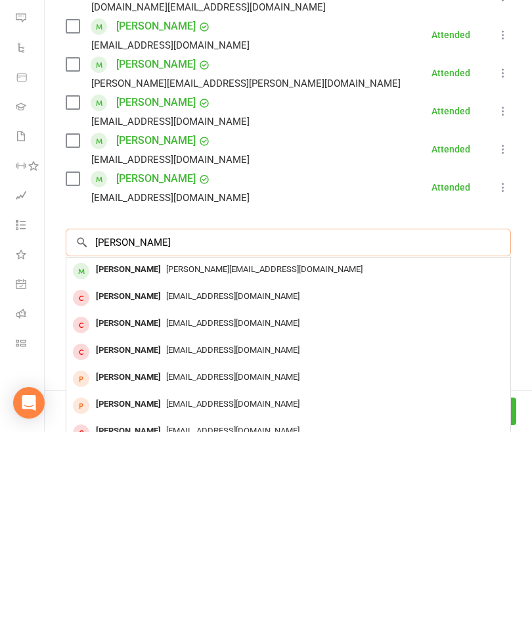
type input "[PERSON_NAME]"
click at [166, 474] on span "[PERSON_NAME][EMAIL_ADDRESS][DOMAIN_NAME]" at bounding box center [264, 479] width 196 height 10
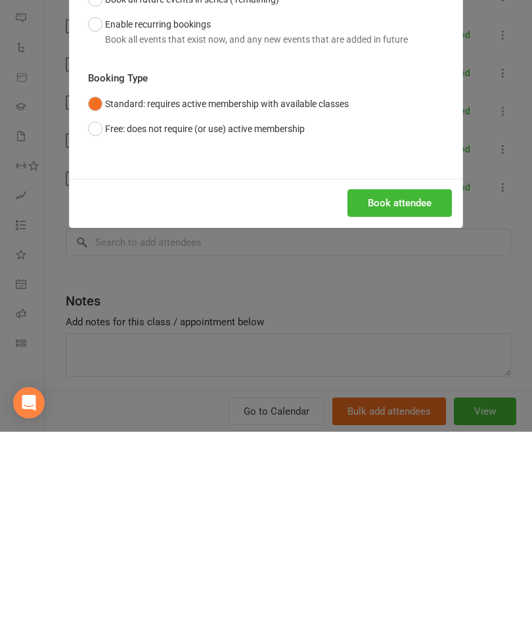
scroll to position [725, 0]
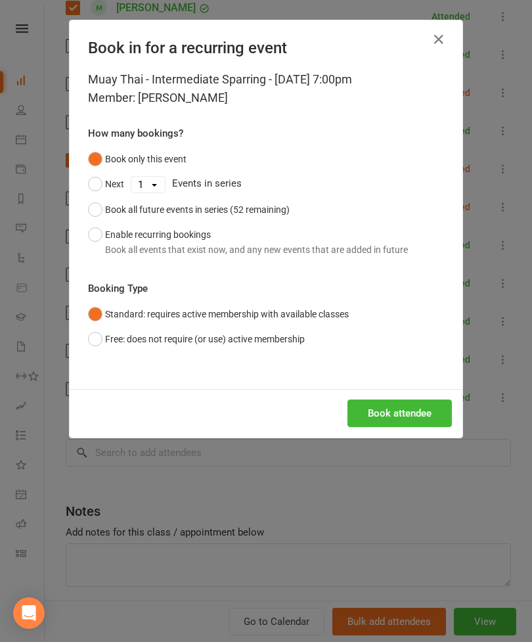
click at [420, 407] on button "Book attendee" at bounding box center [400, 413] width 104 height 28
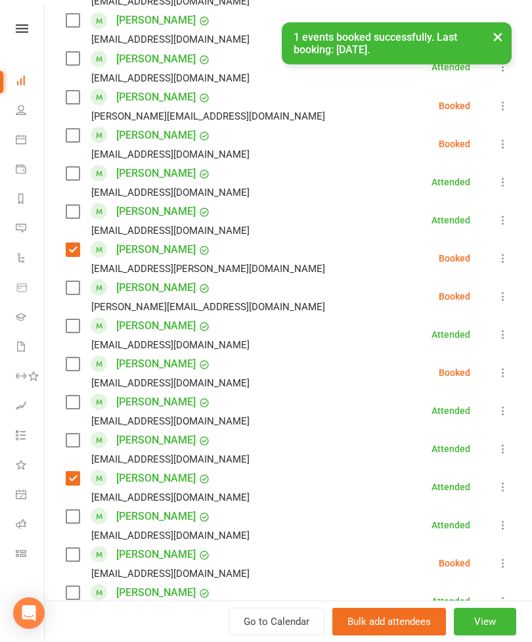
scroll to position [720, 0]
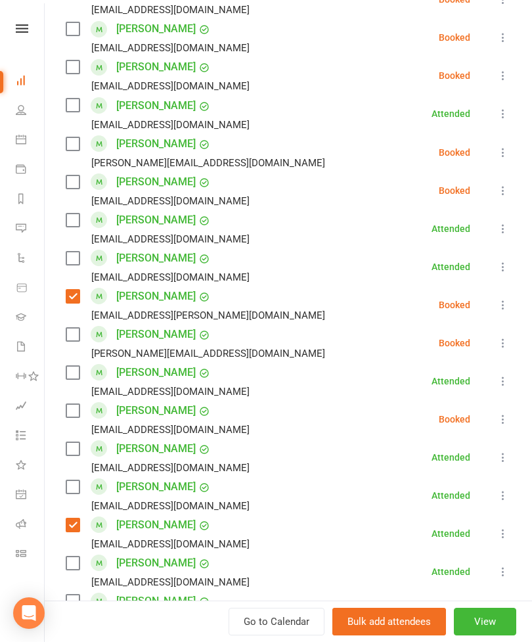
click at [68, 143] on label at bounding box center [72, 143] width 13 height 13
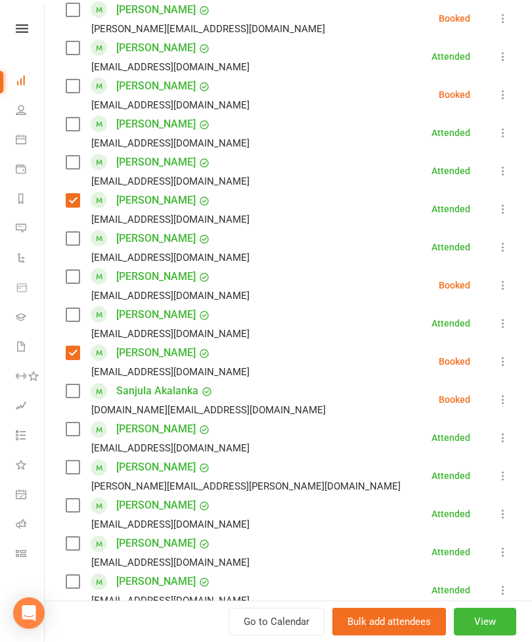
scroll to position [1047, 0]
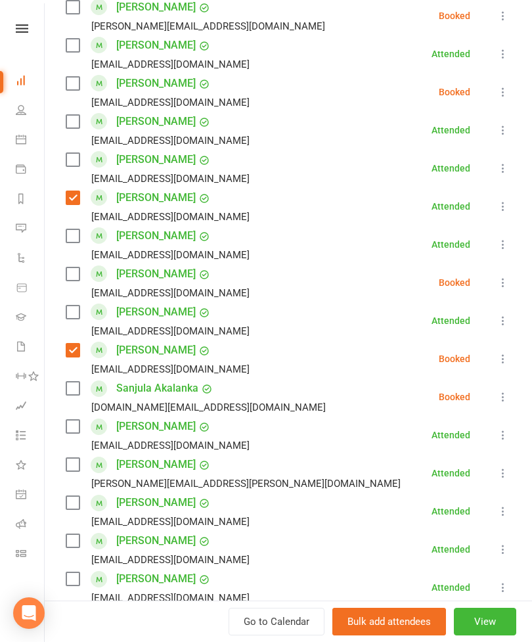
click at [78, 319] on label at bounding box center [72, 311] width 13 height 13
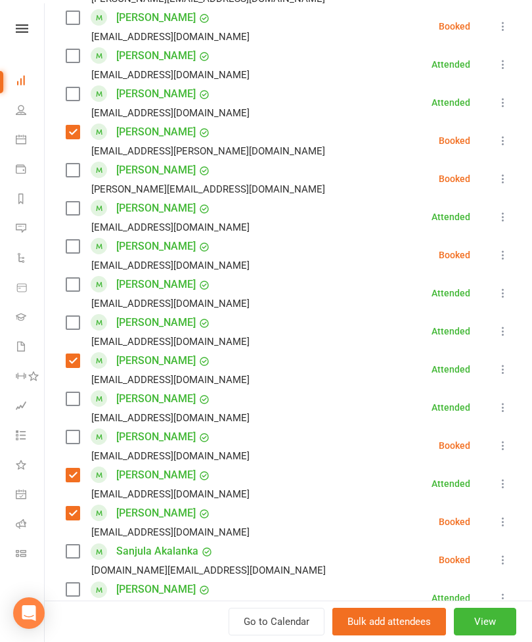
scroll to position [865, 0]
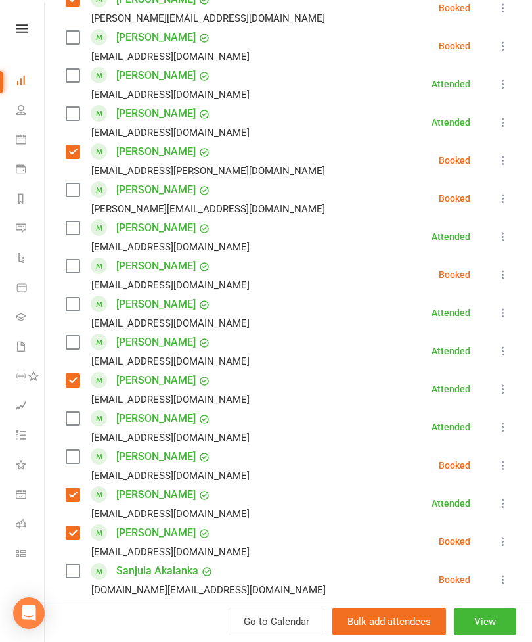
click at [76, 269] on label at bounding box center [72, 266] width 13 height 13
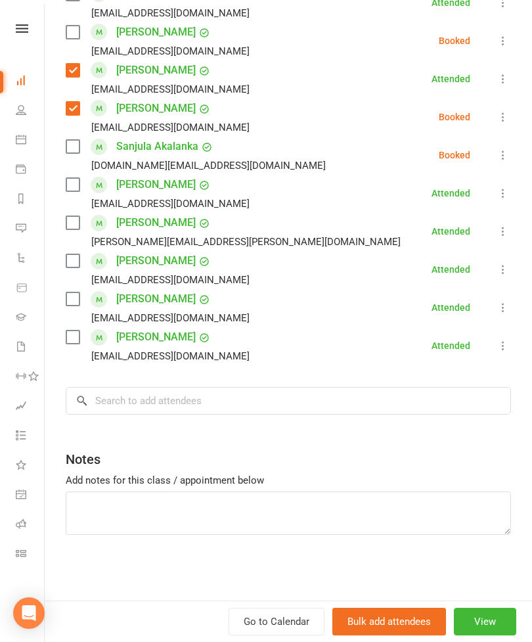
scroll to position [1289, 0]
click at [315, 409] on input "search" at bounding box center [288, 401] width 445 height 28
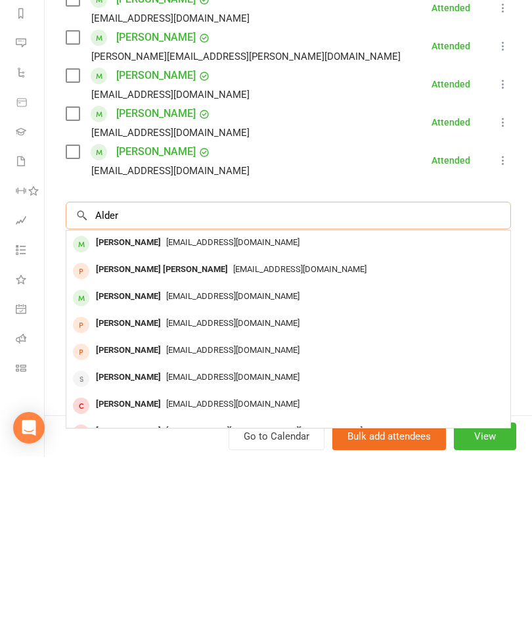
type input "Alder"
click at [175, 422] on span "[EMAIL_ADDRESS][DOMAIN_NAME]" at bounding box center [232, 427] width 133 height 10
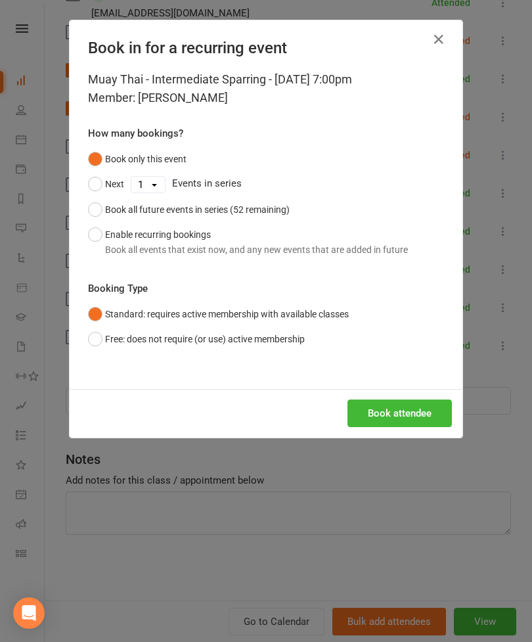
click at [384, 424] on button "Book attendee" at bounding box center [400, 413] width 104 height 28
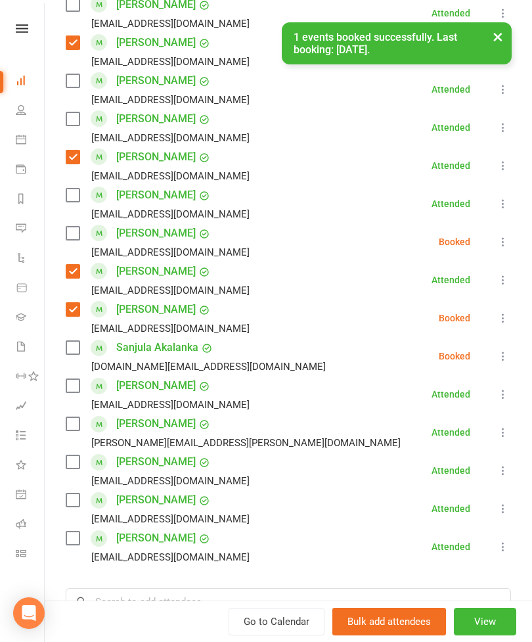
scroll to position [927, 0]
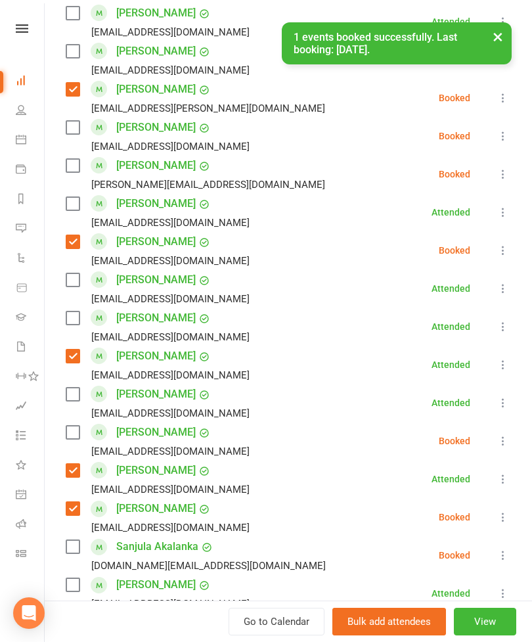
click at [72, 128] on label at bounding box center [72, 127] width 13 height 13
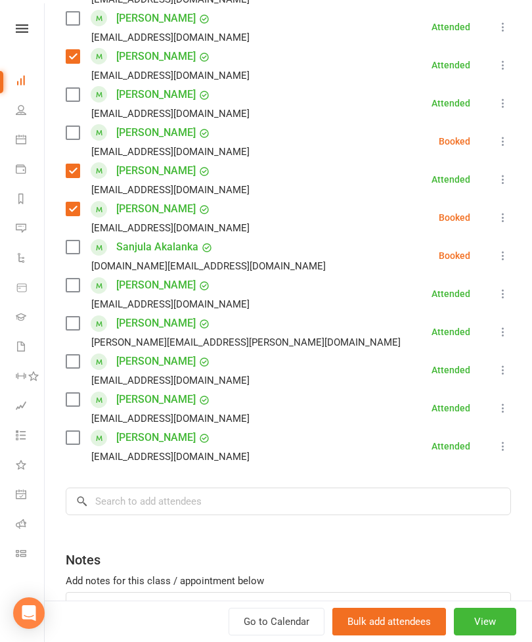
scroll to position [1273, 0]
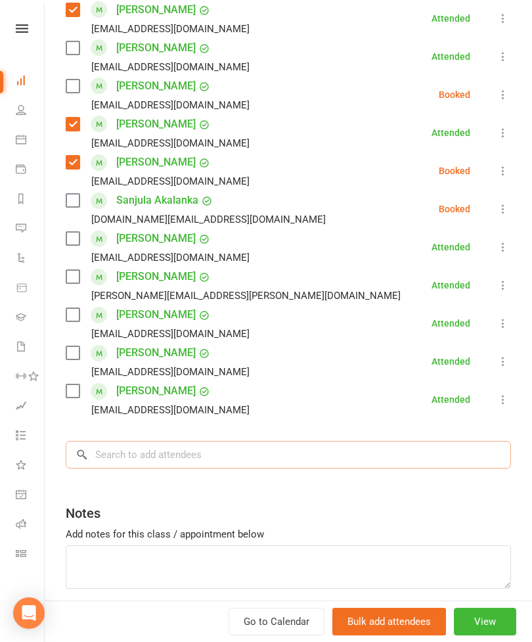
click at [279, 456] on input "search" at bounding box center [288, 455] width 445 height 28
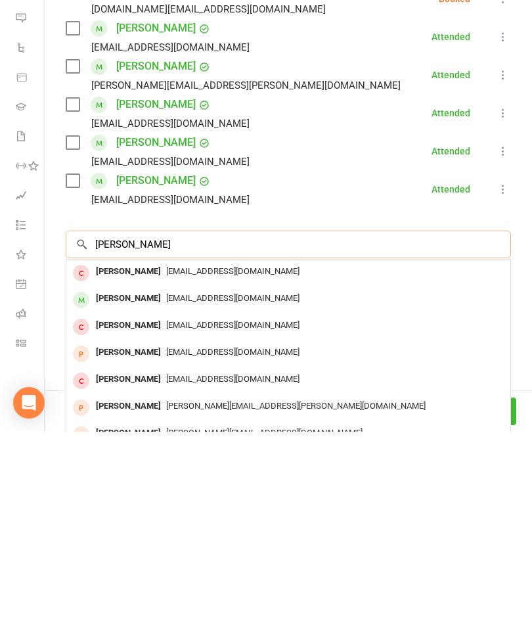
type input "[PERSON_NAME]"
click at [166, 503] on span "[EMAIL_ADDRESS][DOMAIN_NAME]" at bounding box center [232, 508] width 133 height 10
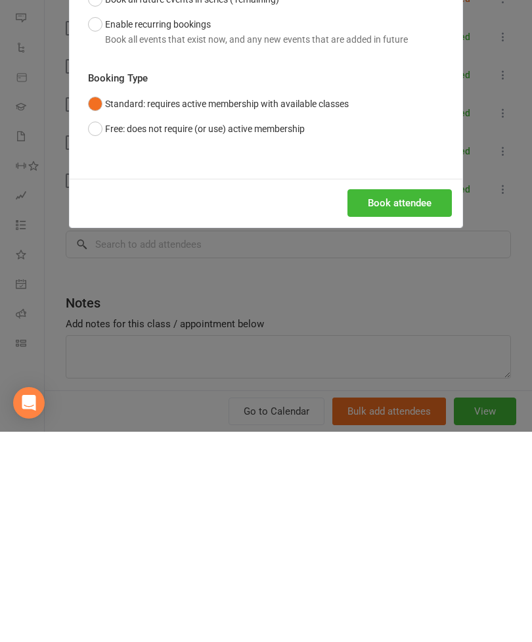
scroll to position [1150, 0]
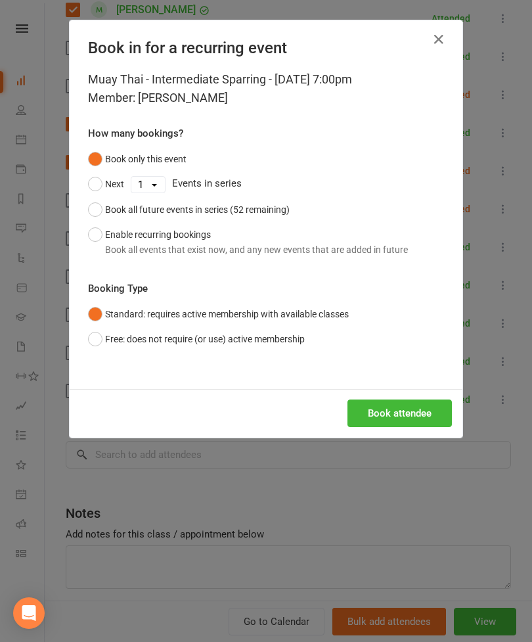
click at [404, 400] on button "Book attendee" at bounding box center [400, 413] width 104 height 28
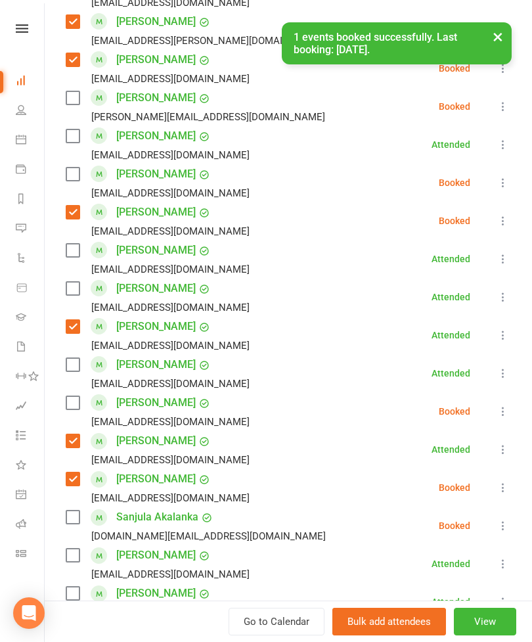
scroll to position [985, 0]
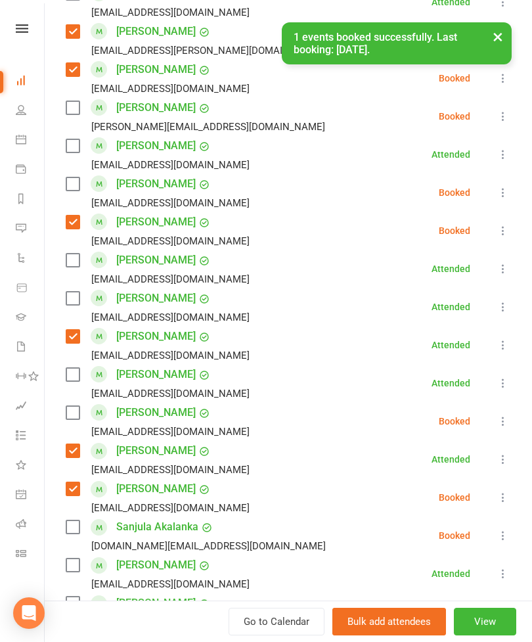
click at [78, 179] on label at bounding box center [72, 183] width 13 height 13
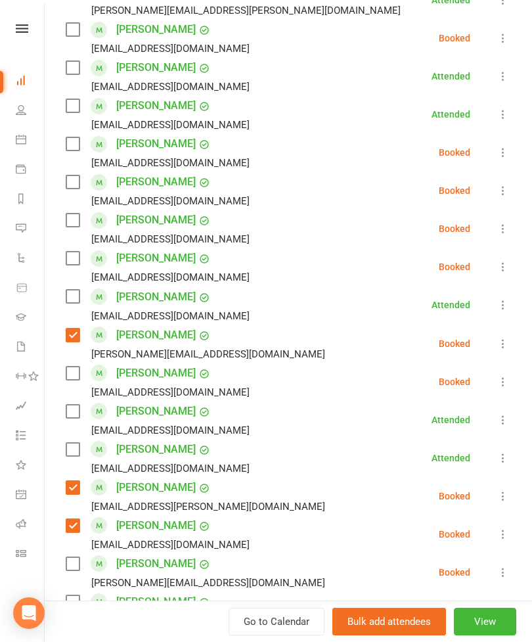
scroll to position [530, 0]
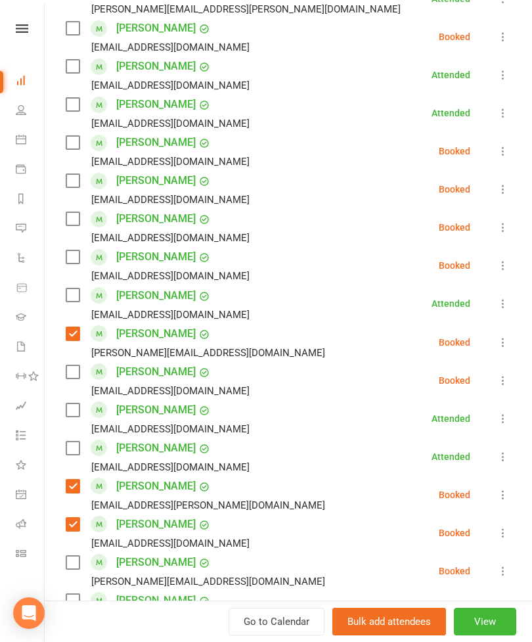
click at [78, 224] on label at bounding box center [72, 218] width 13 height 13
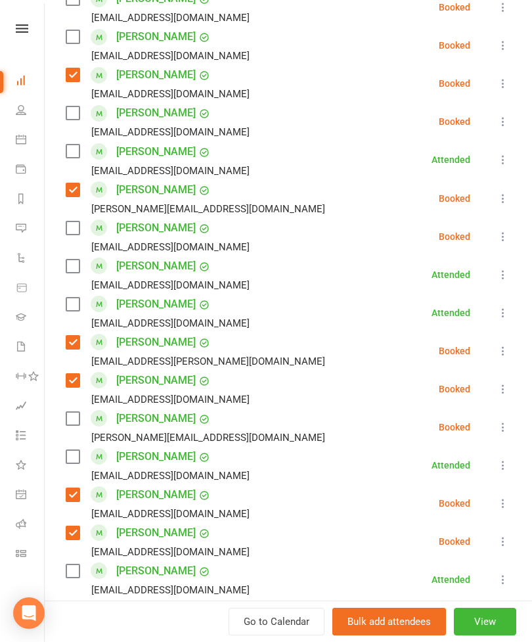
scroll to position [677, 0]
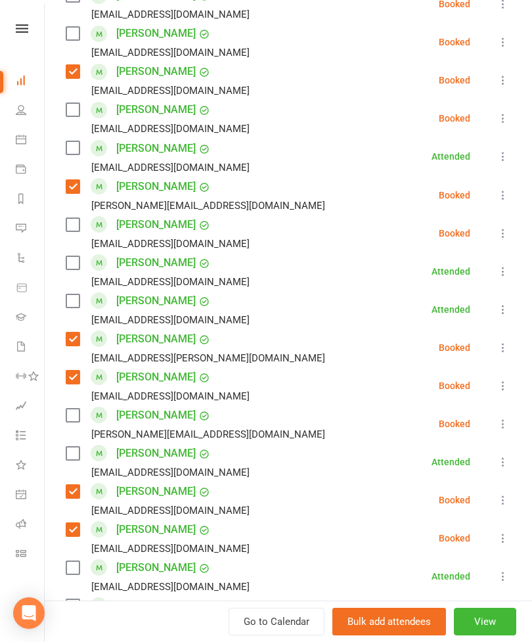
click at [75, 420] on label at bounding box center [72, 415] width 13 height 13
click at [72, 450] on label at bounding box center [72, 453] width 13 height 13
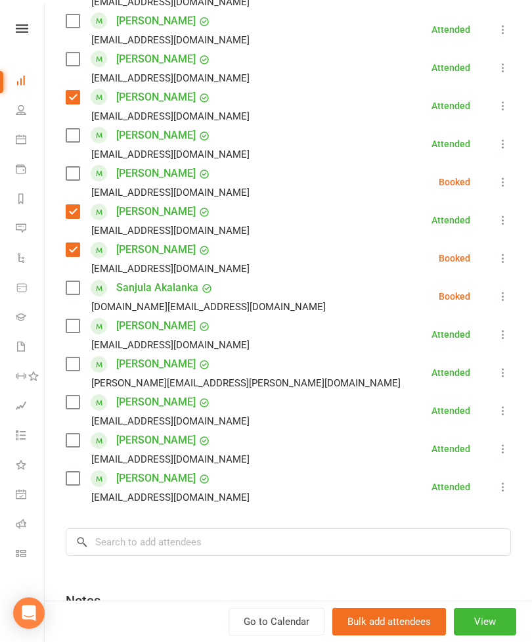
scroll to position [1276, 0]
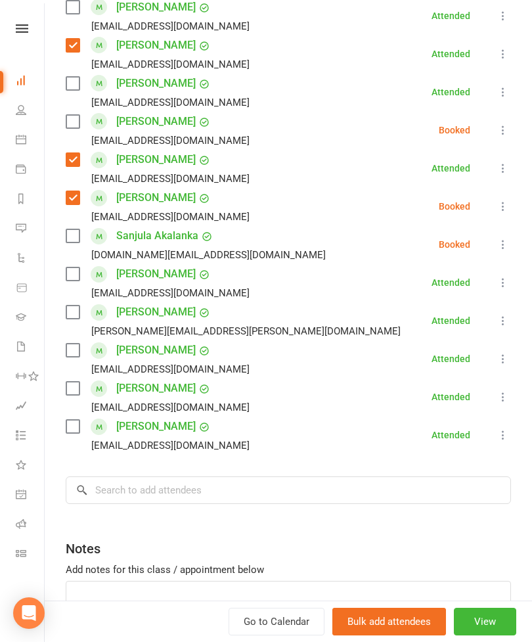
click at [87, 316] on div "[PERSON_NAME] [PERSON_NAME][EMAIL_ADDRESS][PERSON_NAME][DOMAIN_NAME]" at bounding box center [236, 321] width 340 height 38
click at [79, 311] on label at bounding box center [72, 311] width 13 height 13
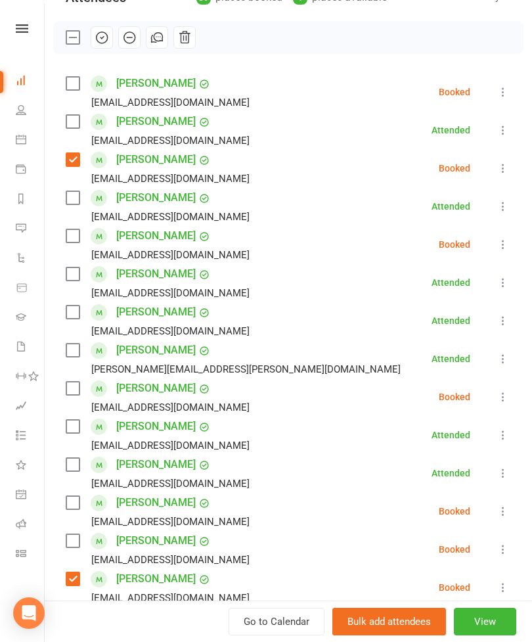
scroll to position [172, 0]
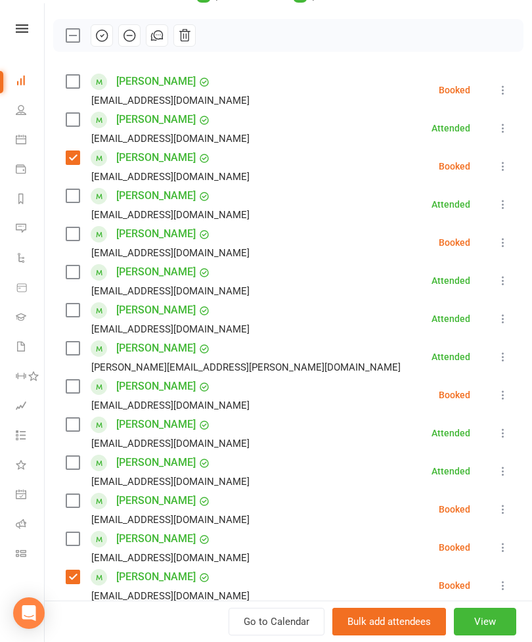
click at [79, 122] on label at bounding box center [72, 119] width 13 height 13
click at [75, 346] on label at bounding box center [72, 348] width 13 height 13
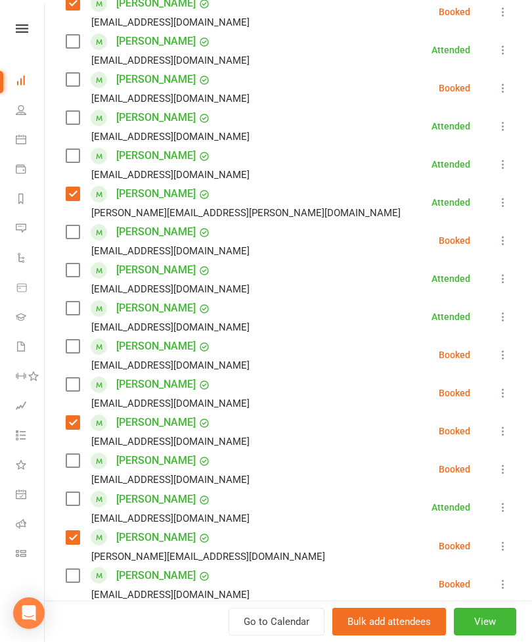
scroll to position [333, 0]
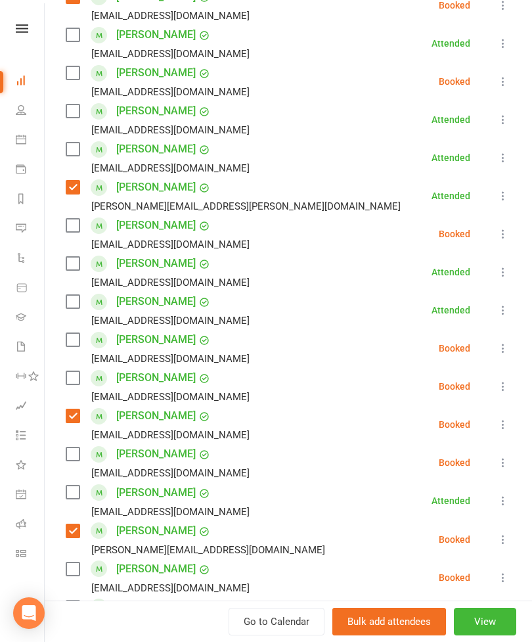
click at [74, 456] on label at bounding box center [72, 453] width 13 height 13
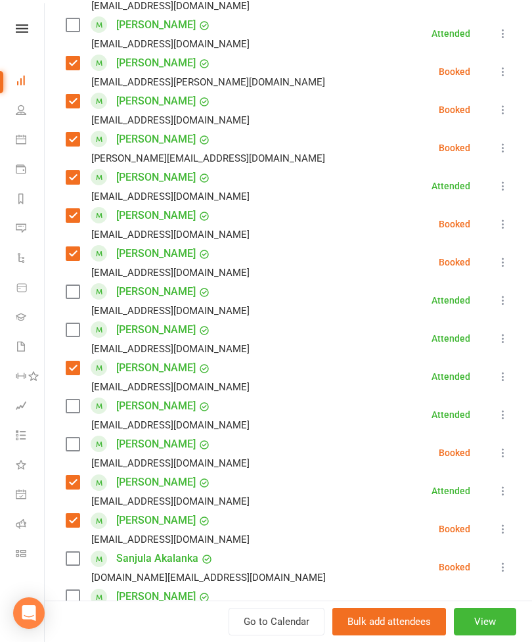
click at [79, 451] on label at bounding box center [72, 444] width 13 height 13
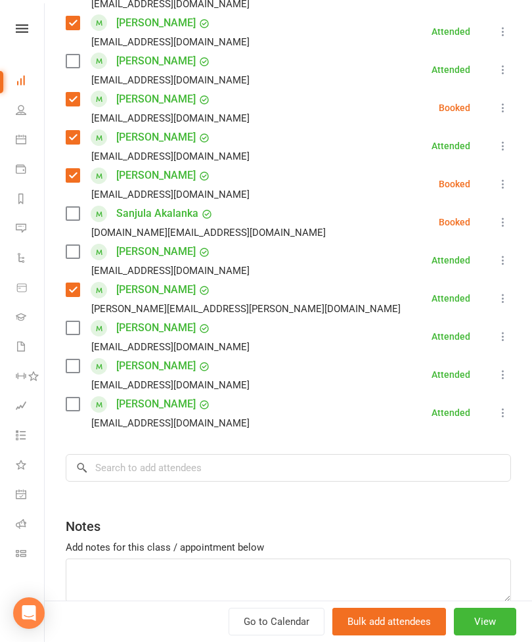
scroll to position [1320, 0]
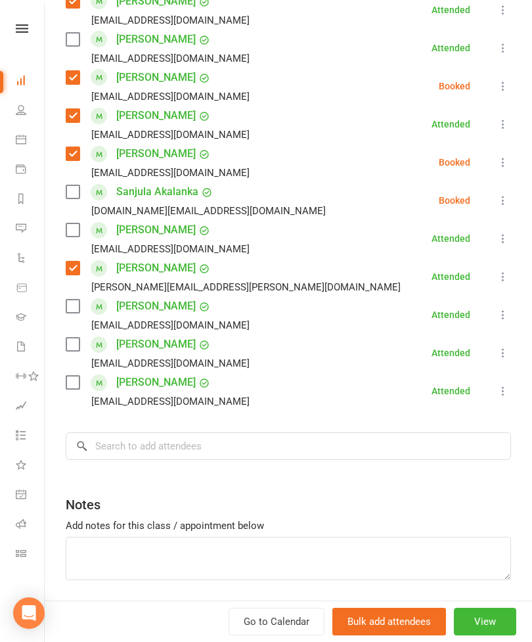
click at [72, 382] on label at bounding box center [72, 382] width 13 height 13
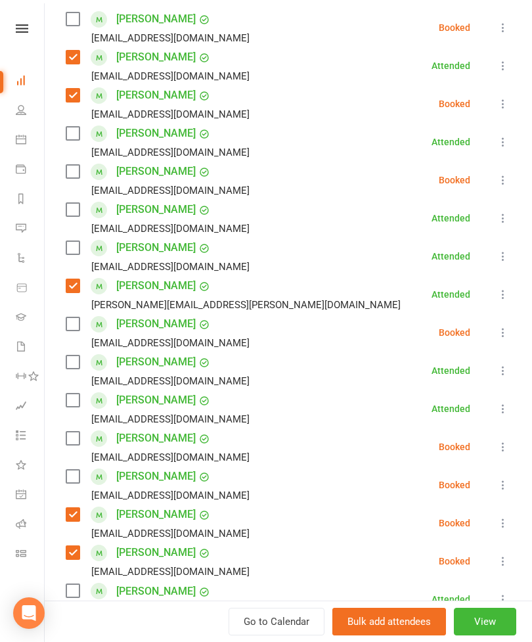
scroll to position [206, 0]
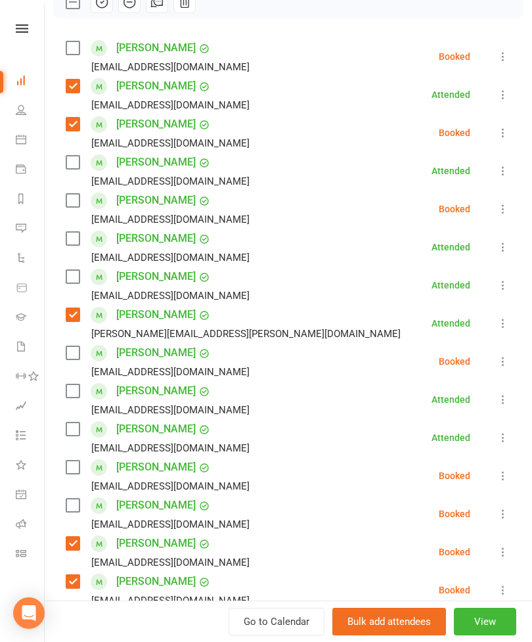
click at [75, 237] on label at bounding box center [72, 238] width 13 height 13
click at [70, 357] on label at bounding box center [72, 352] width 13 height 13
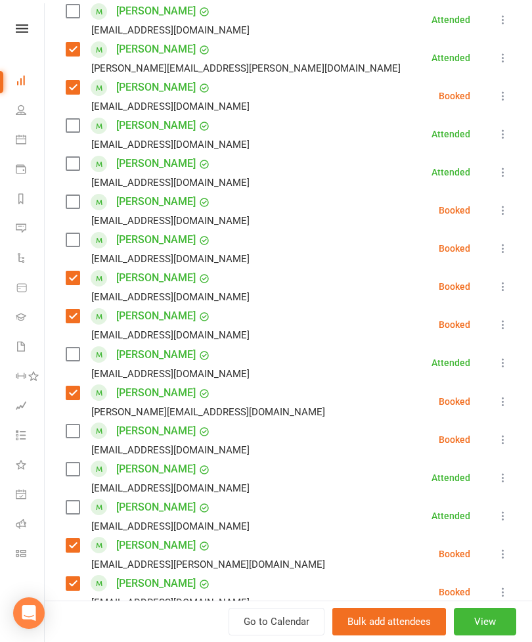
scroll to position [512, 0]
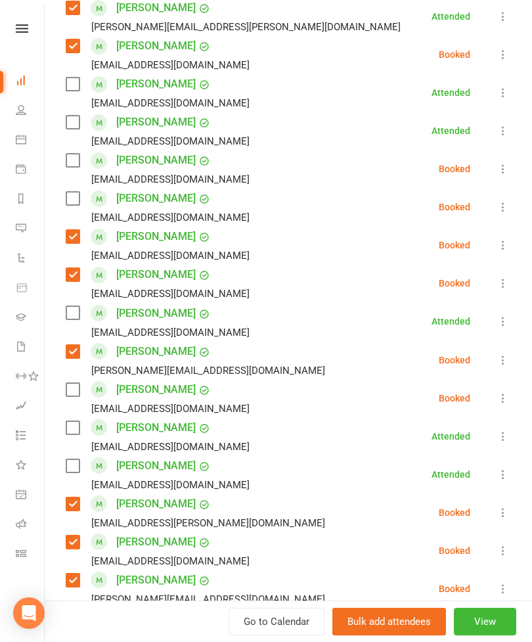
click at [76, 395] on label at bounding box center [72, 389] width 13 height 13
click at [79, 128] on label at bounding box center [72, 122] width 13 height 13
click at [74, 319] on label at bounding box center [72, 312] width 13 height 13
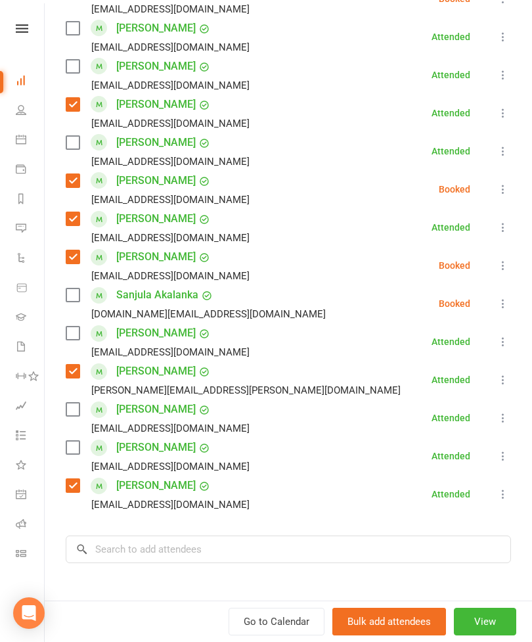
scroll to position [1277, 0]
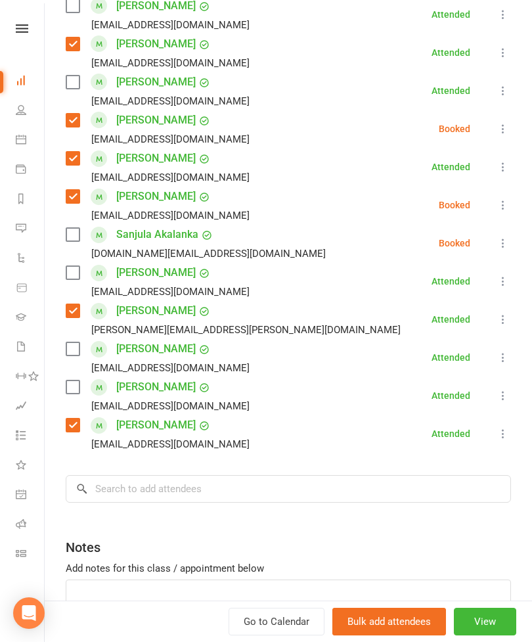
click at [75, 350] on label at bounding box center [72, 348] width 13 height 13
click at [71, 385] on label at bounding box center [72, 386] width 13 height 13
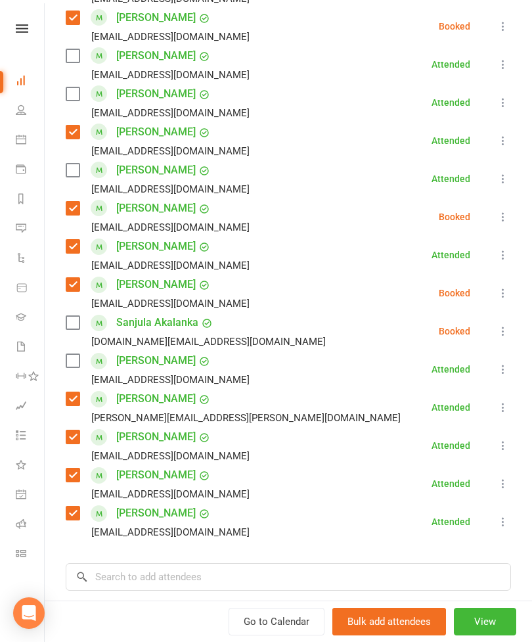
scroll to position [1190, 0]
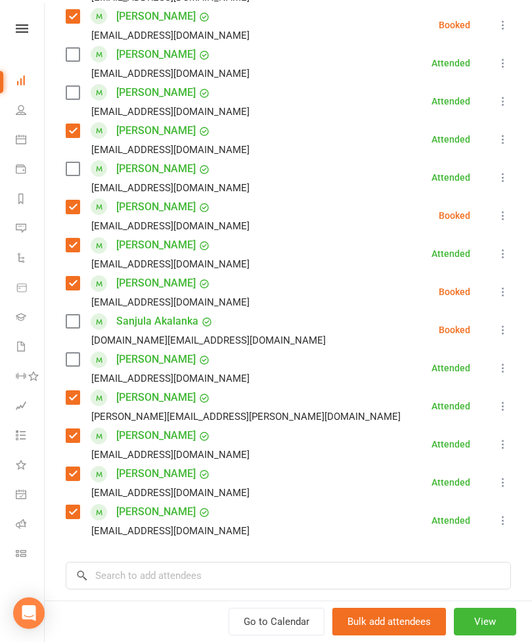
click at [78, 172] on label at bounding box center [72, 168] width 13 height 13
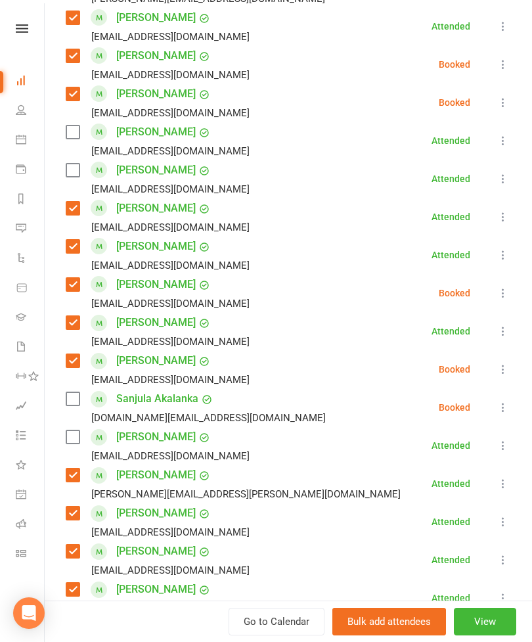
click at [79, 133] on label at bounding box center [72, 131] width 13 height 13
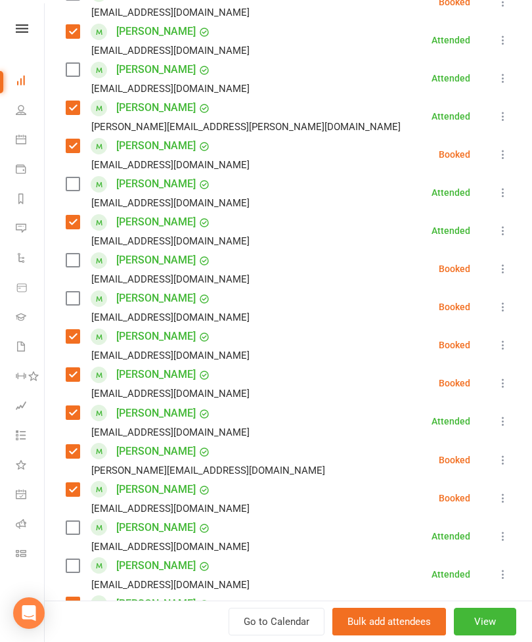
scroll to position [407, 0]
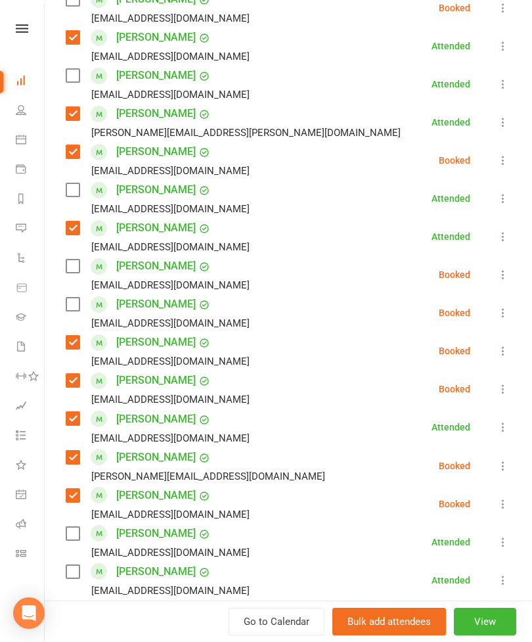
click at [79, 270] on label at bounding box center [72, 266] width 13 height 13
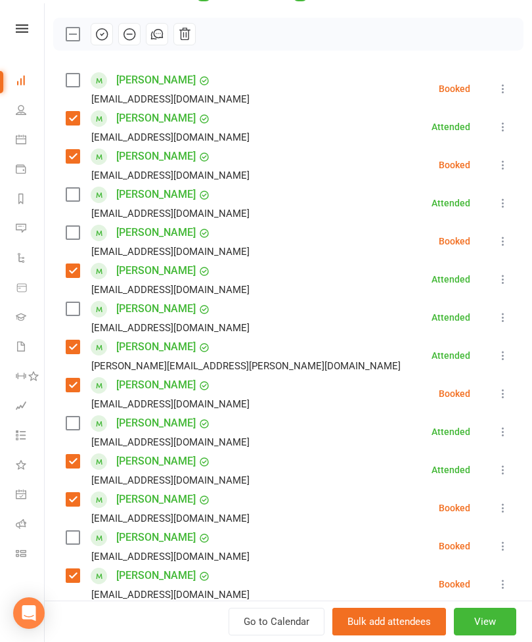
scroll to position [146, 0]
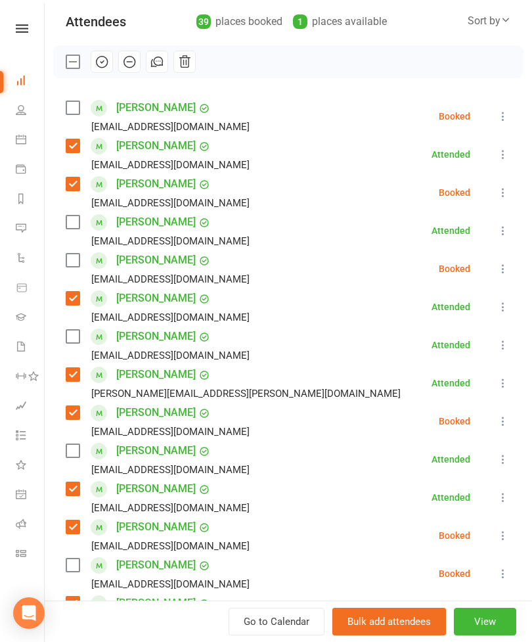
click at [77, 114] on label at bounding box center [72, 107] width 13 height 13
click at [79, 452] on label at bounding box center [72, 450] width 13 height 13
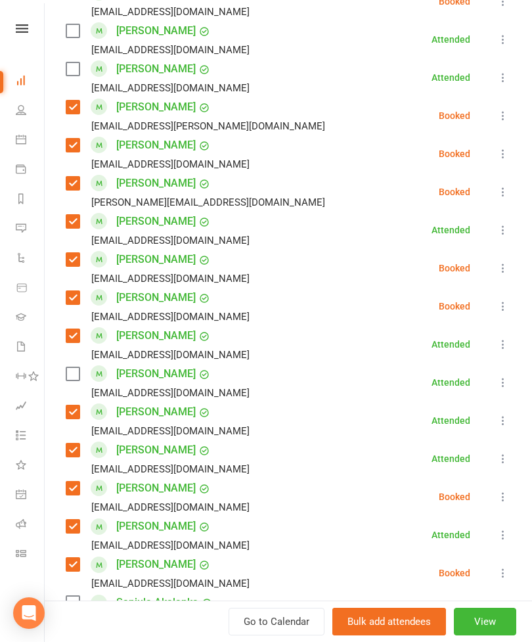
scroll to position [924, 0]
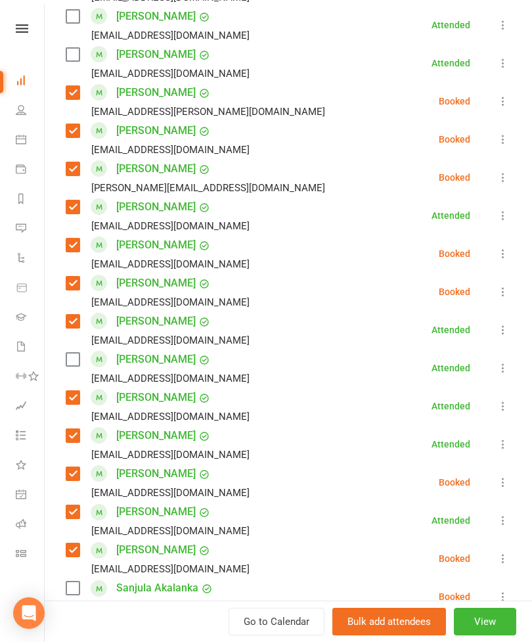
click at [72, 363] on label at bounding box center [72, 359] width 13 height 13
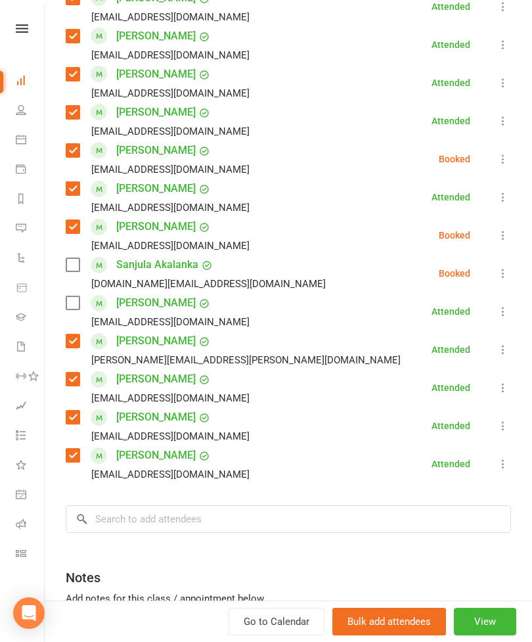
scroll to position [1276, 0]
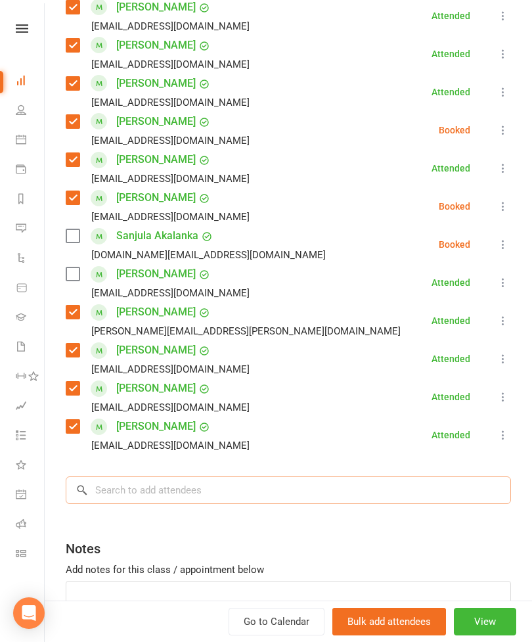
click at [244, 503] on input "search" at bounding box center [288, 490] width 445 height 28
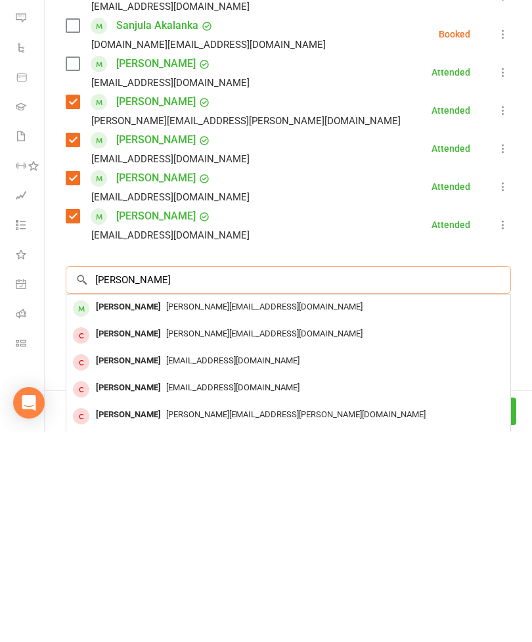
type input "[PERSON_NAME]"
click at [172, 508] on div "[PERSON_NAME][EMAIL_ADDRESS][DOMAIN_NAME]" at bounding box center [289, 517] width 434 height 19
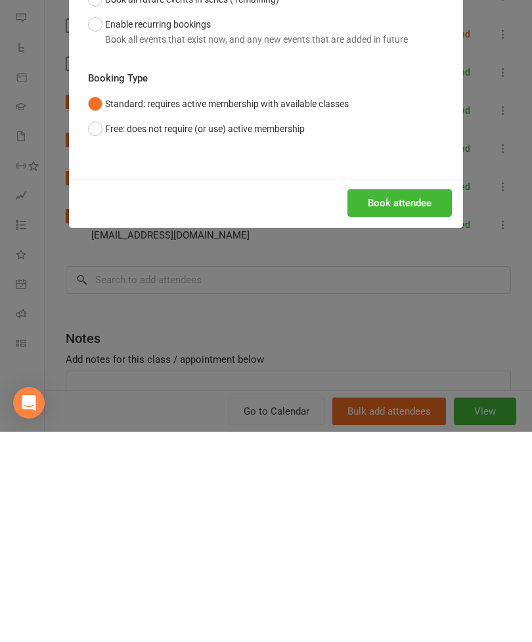
scroll to position [1424, 0]
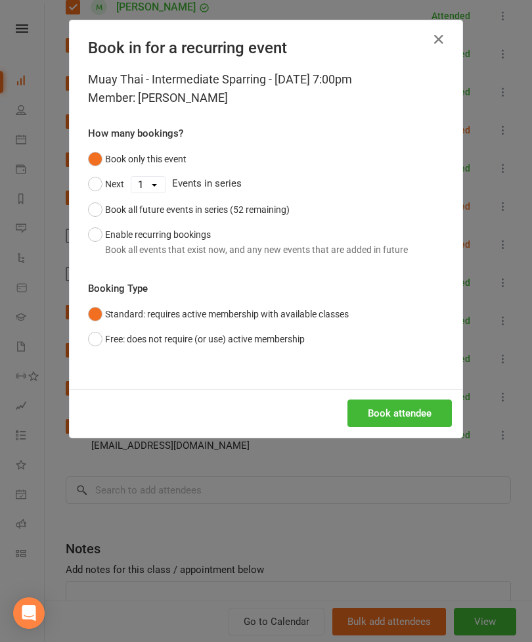
click at [426, 419] on button "Book attendee" at bounding box center [400, 413] width 104 height 28
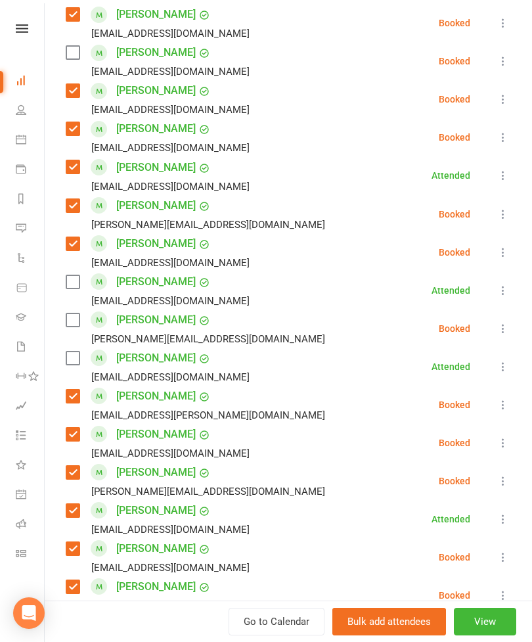
scroll to position [658, 0]
click at [76, 323] on label at bounding box center [72, 319] width 13 height 13
click at [76, 361] on label at bounding box center [72, 357] width 13 height 13
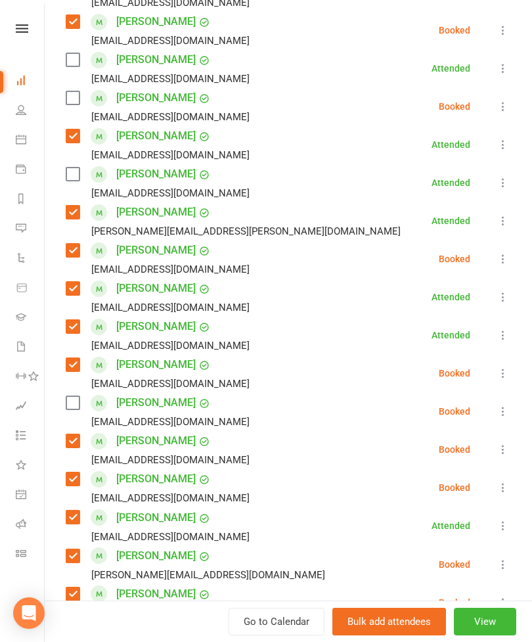
scroll to position [305, 0]
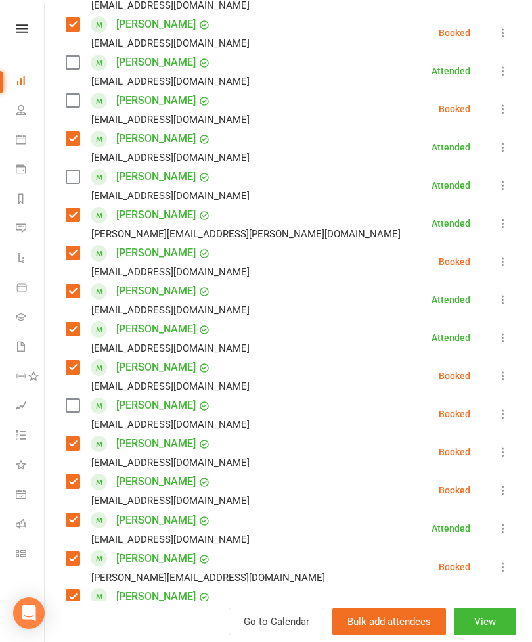
click at [76, 177] on label at bounding box center [72, 176] width 13 height 13
click at [74, 62] on label at bounding box center [72, 62] width 13 height 13
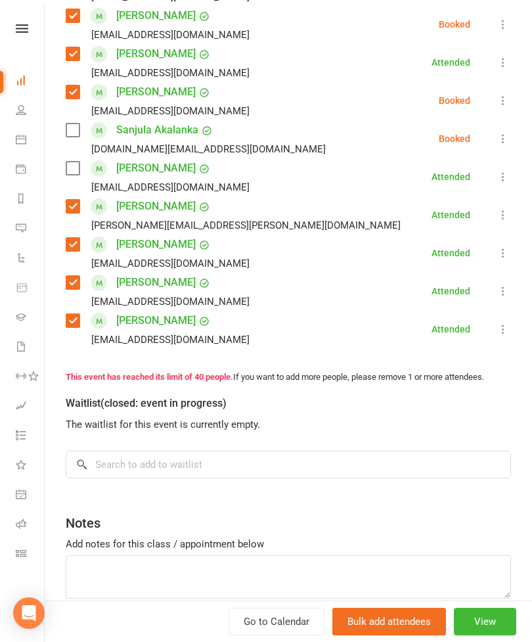
scroll to position [1405, 0]
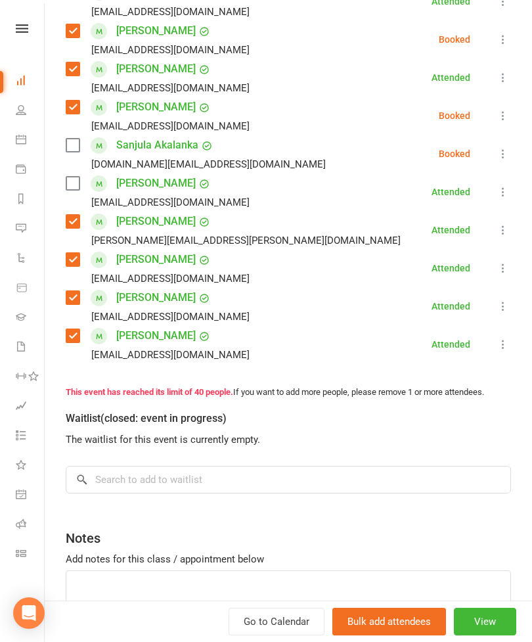
click at [70, 184] on label at bounding box center [72, 183] width 13 height 13
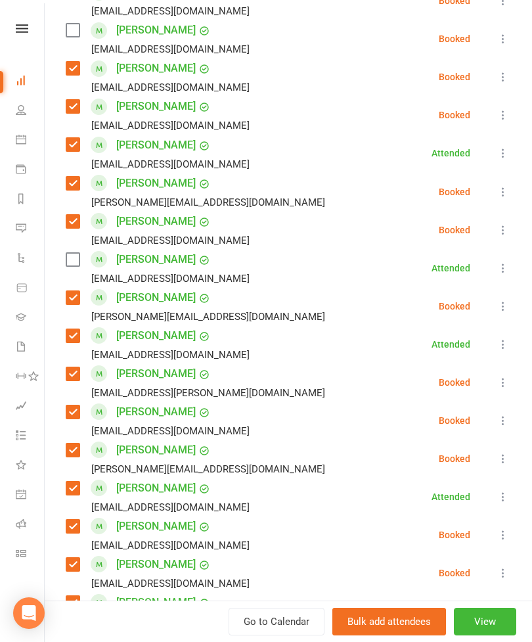
scroll to position [680, 0]
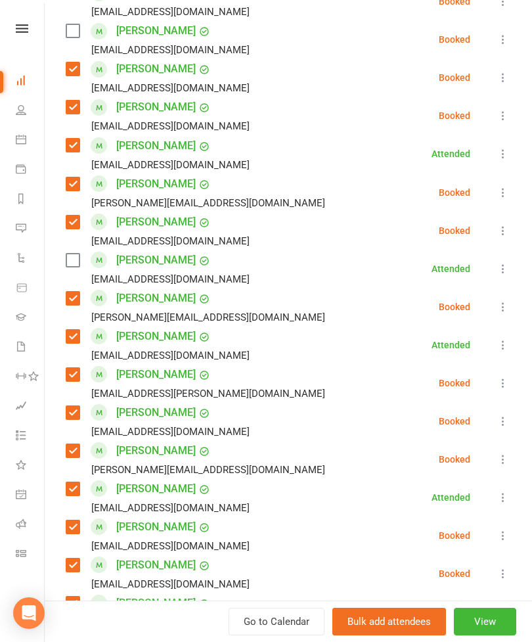
click at [79, 259] on label at bounding box center [72, 260] width 13 height 13
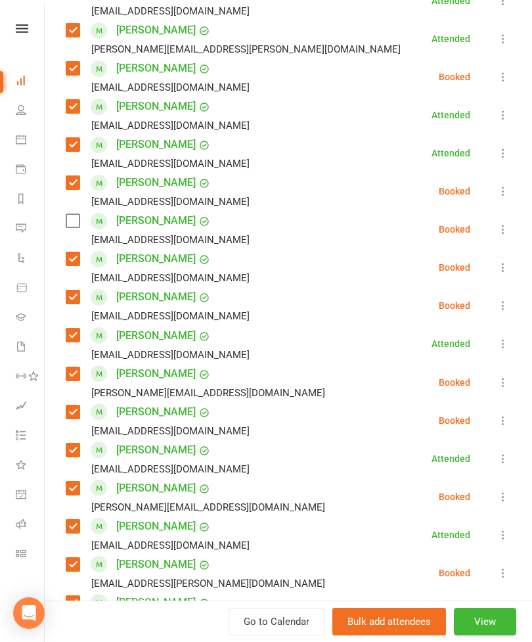
click at [79, 219] on label at bounding box center [72, 220] width 13 height 13
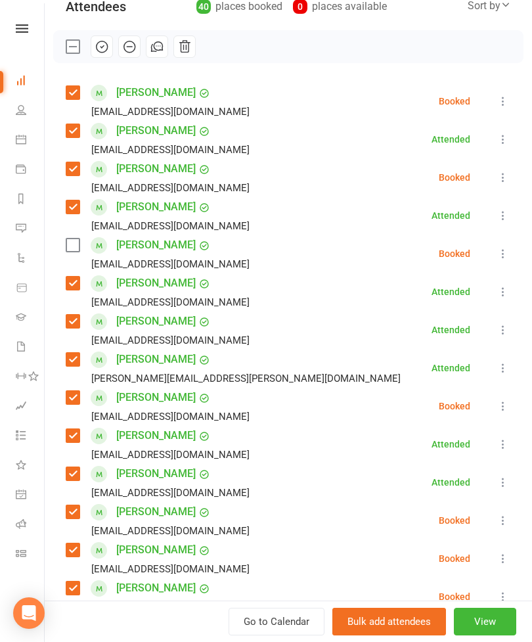
scroll to position [160, 0]
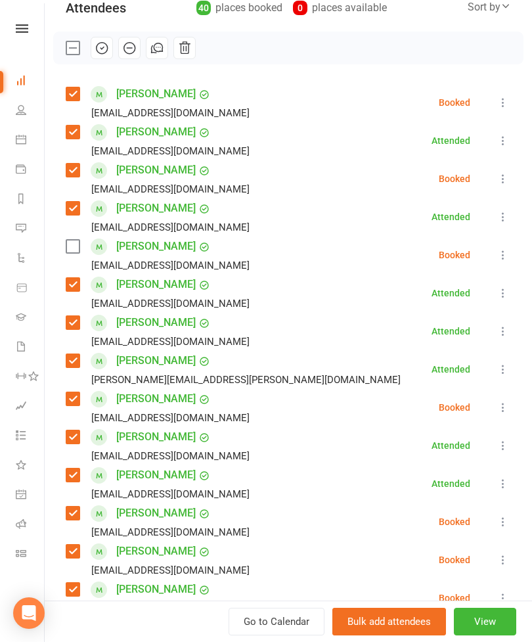
click at [503, 260] on icon at bounding box center [503, 254] width 13 height 13
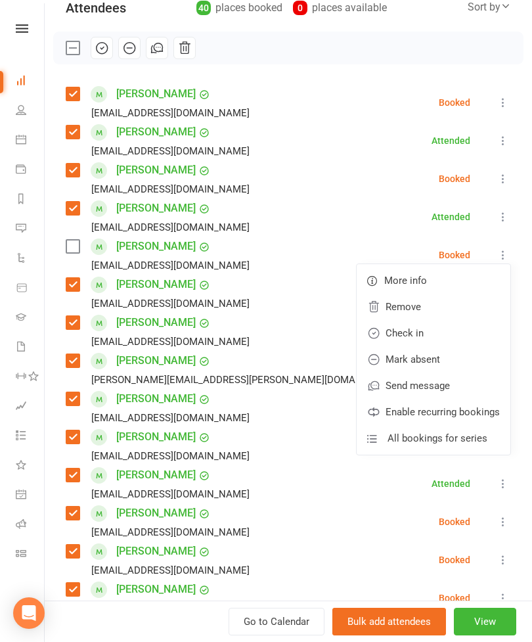
click at [432, 305] on link "Remove" at bounding box center [434, 307] width 154 height 26
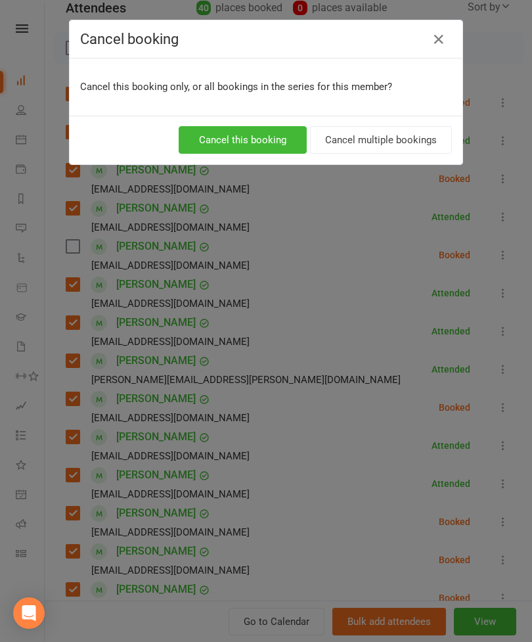
click at [263, 133] on button "Cancel this booking" at bounding box center [243, 140] width 128 height 28
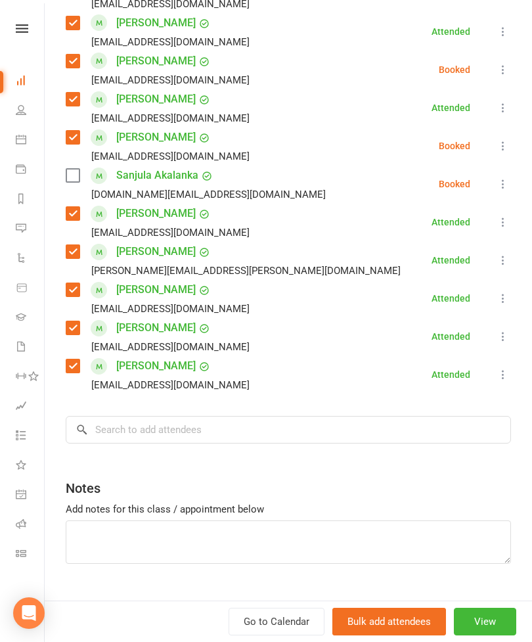
scroll to position [1336, 0]
click at [501, 192] on button at bounding box center [503, 184] width 16 height 16
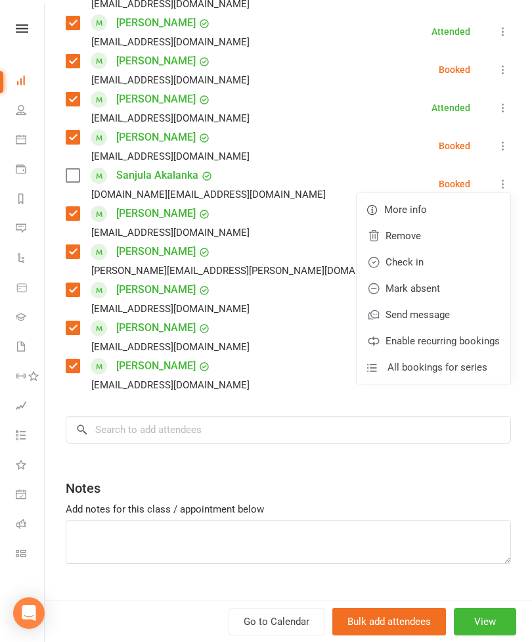
click at [436, 233] on link "Remove" at bounding box center [434, 236] width 154 height 26
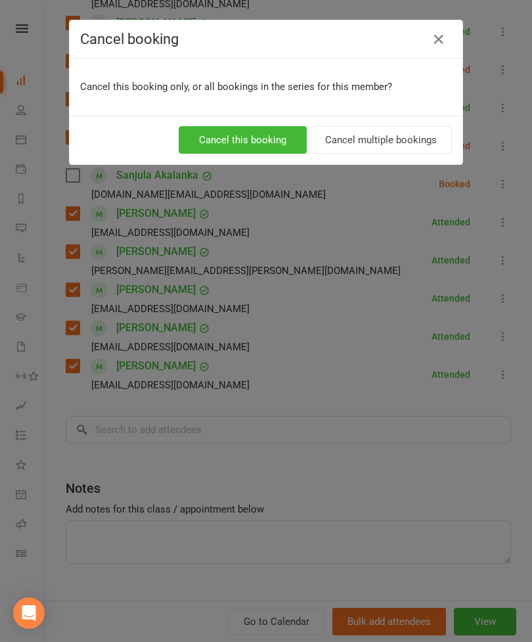
click at [266, 140] on button "Cancel this booking" at bounding box center [243, 140] width 128 height 28
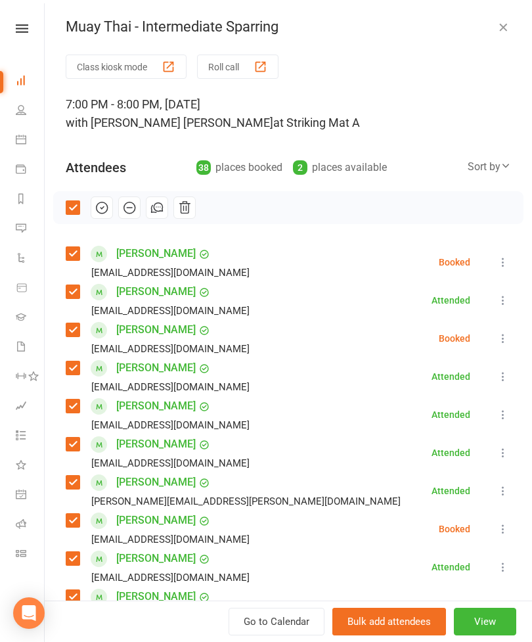
scroll to position [-1, 0]
click at [101, 214] on icon "button" at bounding box center [102, 207] width 11 height 11
